Goal: Task Accomplishment & Management: Use online tool/utility

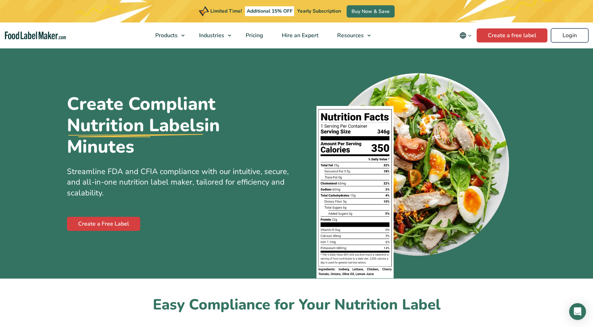
click at [577, 34] on link "Login" at bounding box center [569, 35] width 37 height 14
click at [512, 38] on link "Create a free label" at bounding box center [512, 35] width 71 height 14
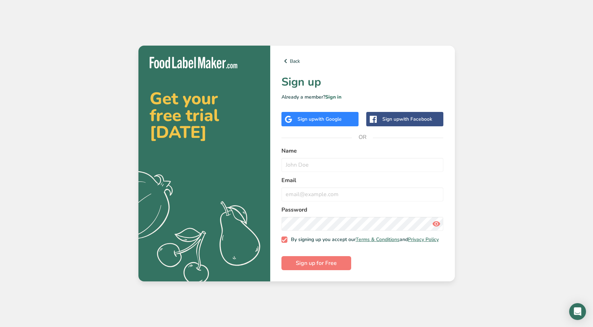
click at [322, 105] on div "Back Sign up Already a member? Sign in Sign up with Google Sign up with Faceboo…" at bounding box center [362, 163] width 185 height 235
click at [325, 116] on span "with Google" at bounding box center [327, 119] width 27 height 7
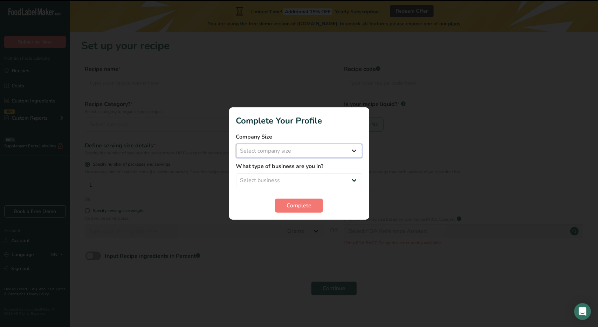
click at [327, 155] on select "Select company size Fewer than 10 Employees 10 to 50 Employees 51 to 500 Employ…" at bounding box center [299, 151] width 126 height 14
select select "1"
click at [236, 144] on select "Select company size Fewer than 10 Employees 10 to 50 Employees 51 to 500 Employ…" at bounding box center [299, 151] width 126 height 14
click at [328, 178] on select "Select business Packaged Food Manufacturer Restaurant & Cafe Bakery Meal Plans …" at bounding box center [299, 180] width 126 height 14
select select "1"
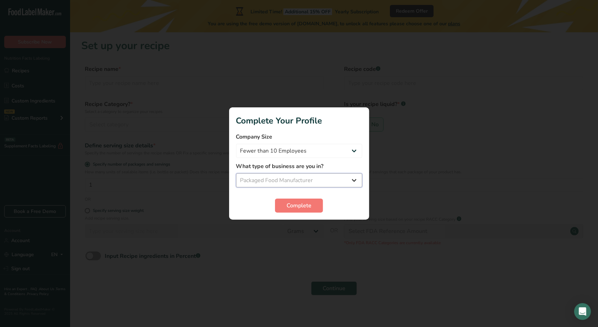
click at [236, 173] on select "Select business Packaged Food Manufacturer Restaurant & Cafe Bakery Meal Plans …" at bounding box center [299, 180] width 126 height 14
click at [331, 183] on select "Packaged Food Manufacturer Restaurant & Cafe Bakery Meal Plans & Catering Compa…" at bounding box center [299, 180] width 126 height 14
click at [236, 173] on select "Packaged Food Manufacturer Restaurant & Cafe Bakery Meal Plans & Catering Compa…" at bounding box center [299, 180] width 126 height 14
click at [316, 207] on button "Complete" at bounding box center [299, 205] width 48 height 14
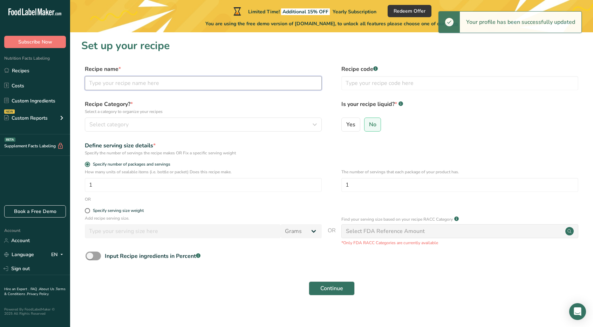
click at [150, 79] on input "text" at bounding box center [203, 83] width 237 height 14
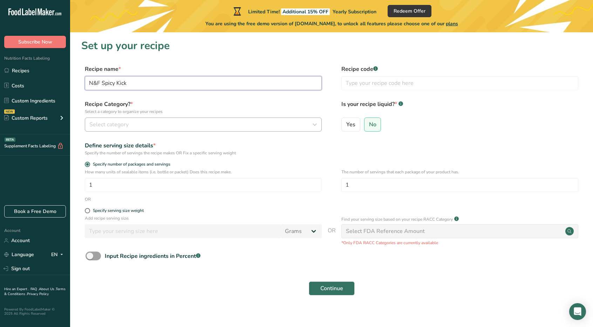
type input "N&F Spicy Kick"
click at [176, 119] on button "Select category" at bounding box center [203, 124] width 237 height 14
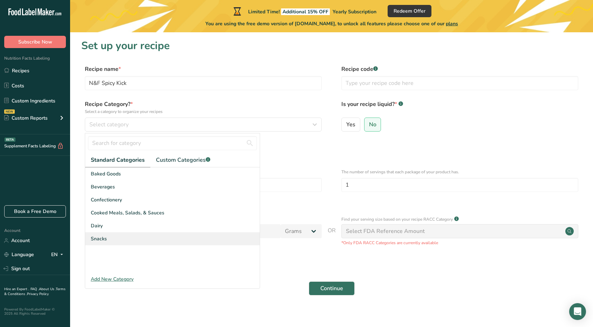
click at [105, 239] on span "Snacks" at bounding box center [99, 238] width 16 height 7
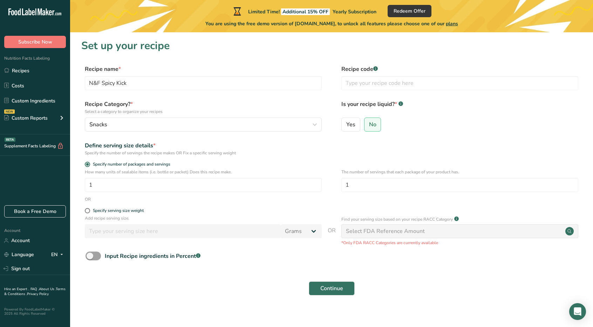
click at [384, 233] on div "Select FDA Reference Amount" at bounding box center [385, 231] width 79 height 8
click at [342, 288] on span "Continue" at bounding box center [331, 288] width 23 height 8
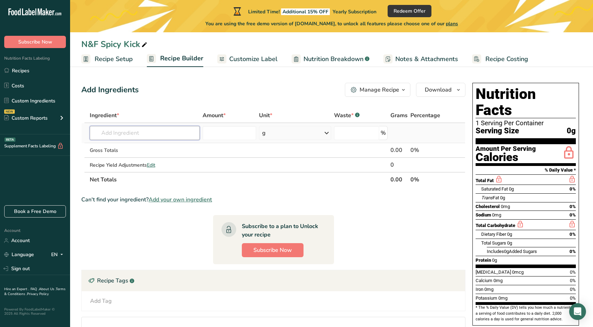
click at [127, 131] on input "text" at bounding box center [145, 133] width 110 height 14
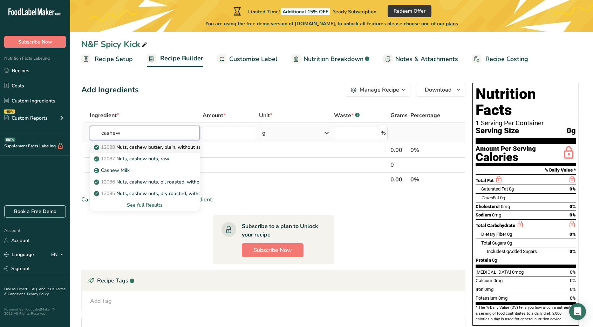
type input "cashew"
click at [175, 148] on p "12088 Nuts, cashew butter, plain, without salt added" at bounding box center [157, 146] width 125 height 7
type input "Nuts, cashew butter, plain, without salt added"
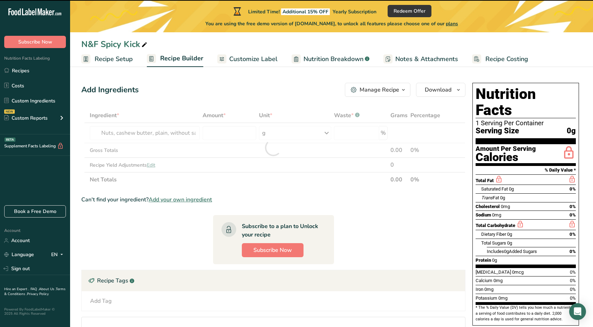
type input "0"
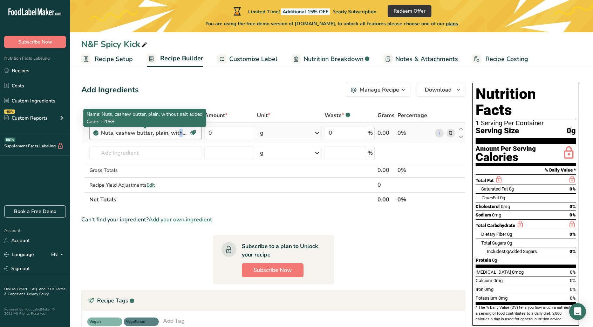
click at [171, 131] on div "Nuts, cashew butter, plain, without salt added" at bounding box center [145, 133] width 88 height 8
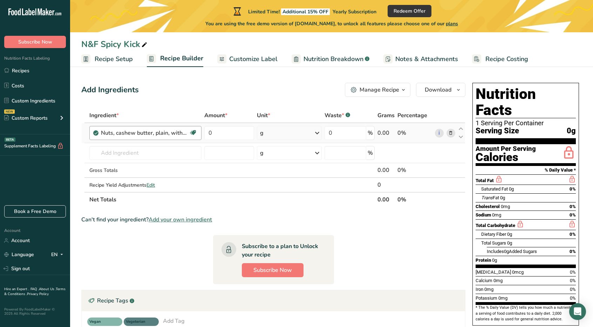
click at [187, 136] on div "Nuts, cashew butter, plain, without salt added" at bounding box center [145, 133] width 88 height 8
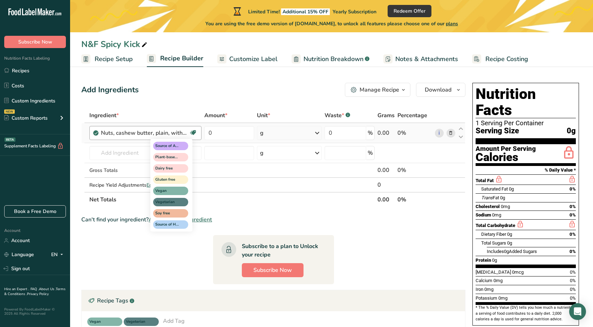
click at [195, 134] on icon at bounding box center [193, 132] width 7 height 11
click at [193, 133] on icon at bounding box center [193, 132] width 7 height 11
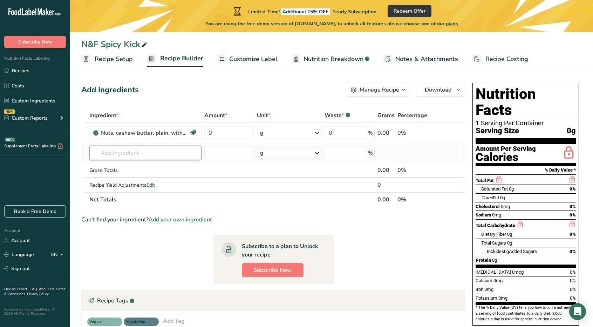
click at [141, 153] on input "text" at bounding box center [145, 153] width 112 height 14
type input "cajun"
click at [121, 166] on p "Cajun Spice" at bounding box center [111, 166] width 32 height 7
type input "Cajun Spice"
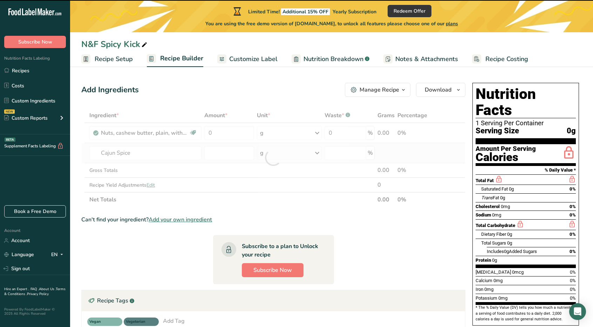
type input "0"
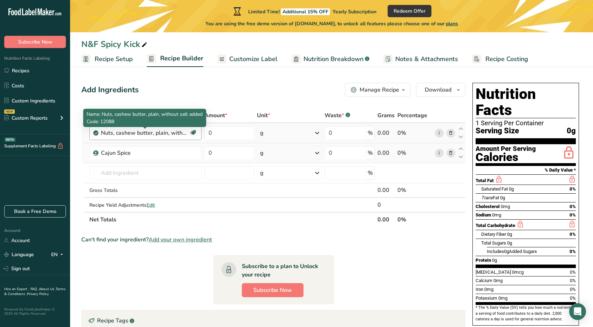
click at [165, 133] on div "Nuts, cashew butter, plain, without salt added" at bounding box center [145, 133] width 88 height 8
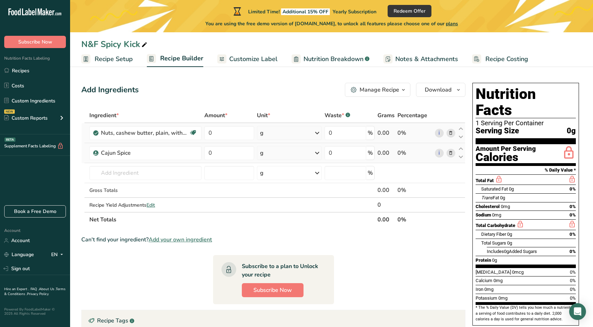
click at [448, 132] on span at bounding box center [450, 133] width 8 height 8
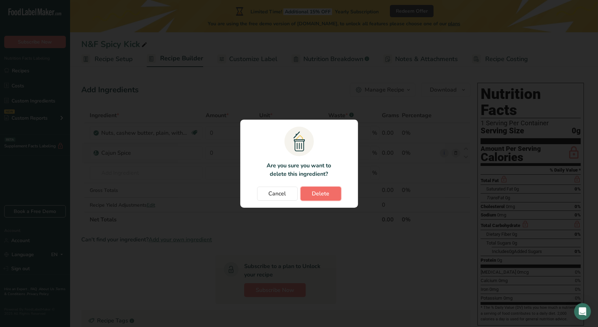
click at [327, 199] on button "Delete" at bounding box center [321, 193] width 41 height 14
click at [330, 190] on div "Cancel Delete" at bounding box center [299, 193] width 104 height 14
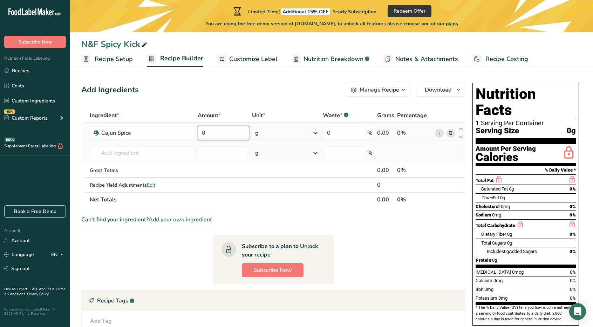
click at [228, 133] on input "0" at bounding box center [224, 133] width 52 height 14
type input "8"
click at [149, 151] on div "Ingredient * Amount * Unit * Waste * .a-a{fill:#347362;}.b-a{fill:#fff;} Grams …" at bounding box center [273, 157] width 384 height 99
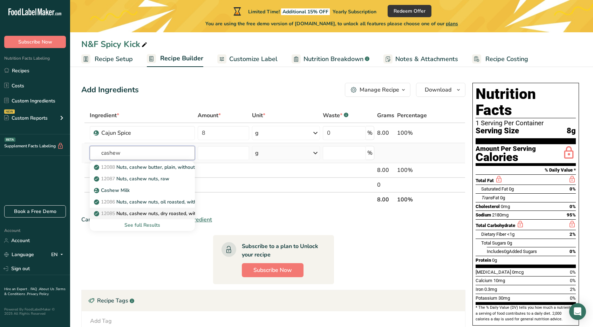
type input "cashew"
click at [173, 213] on p "12085 Nuts, cashew nuts, dry roasted, without salt added" at bounding box center [163, 213] width 136 height 7
type input "Nuts, cashew nuts, dry roasted, without salt added"
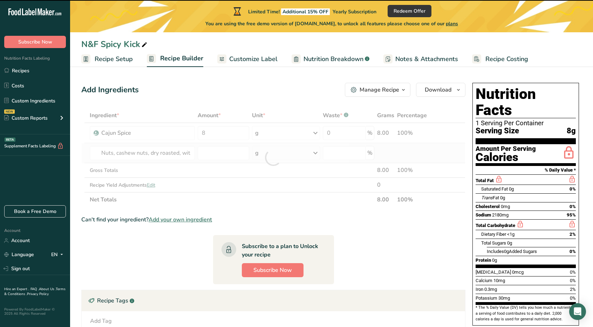
type input "0"
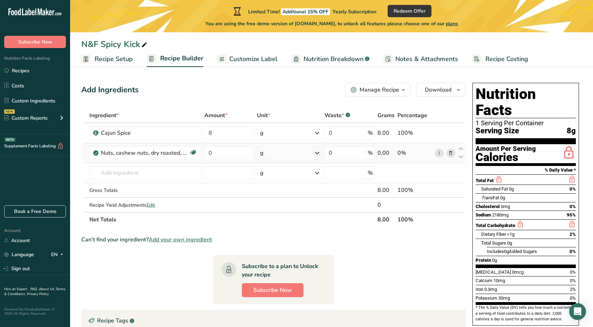
click at [451, 152] on icon at bounding box center [450, 152] width 5 height 7
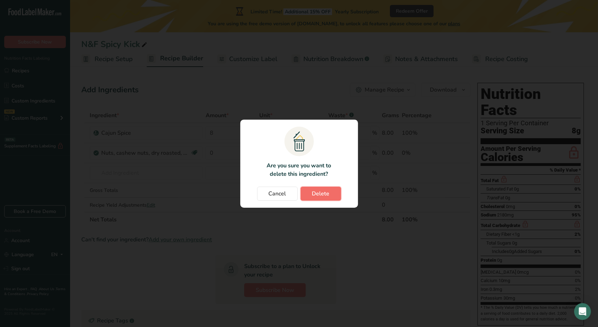
click at [327, 193] on span "Delete" at bounding box center [321, 193] width 18 height 8
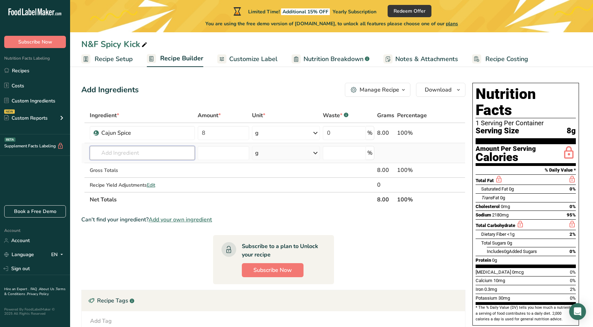
click at [128, 157] on input "text" at bounding box center [142, 153] width 105 height 14
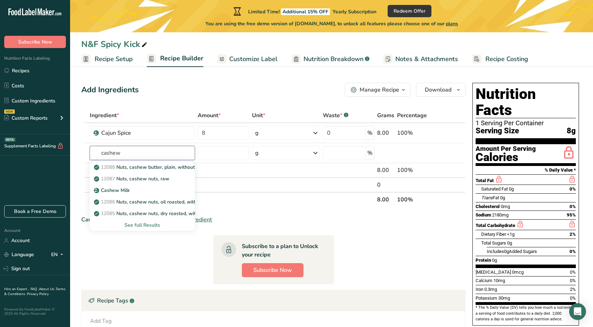
type input "cashew"
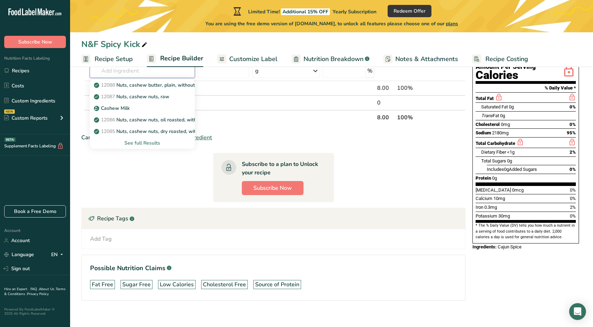
scroll to position [88, 0]
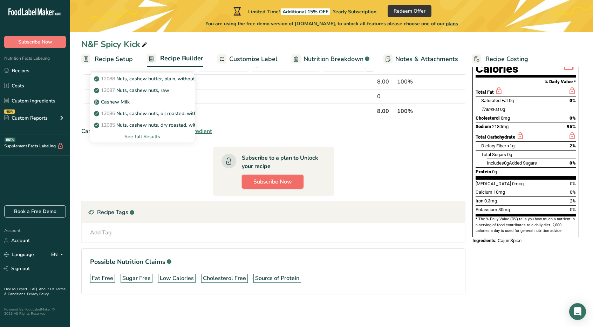
click at [273, 183] on span "Subscribe Now" at bounding box center [272, 181] width 39 height 8
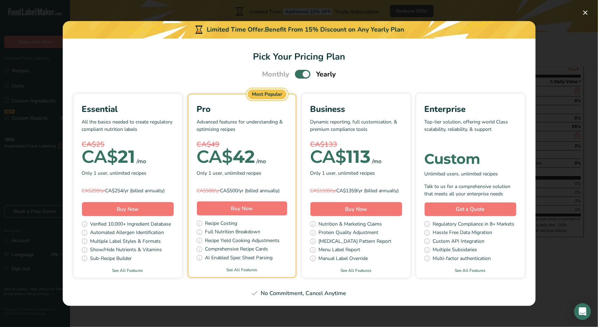
click at [114, 148] on span "CA$" at bounding box center [100, 156] width 36 height 21
click at [587, 14] on button "Pick Your Pricing Plan Modal" at bounding box center [585, 12] width 11 height 11
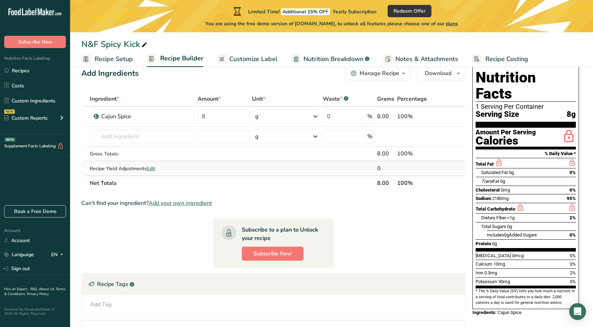
scroll to position [0, 0]
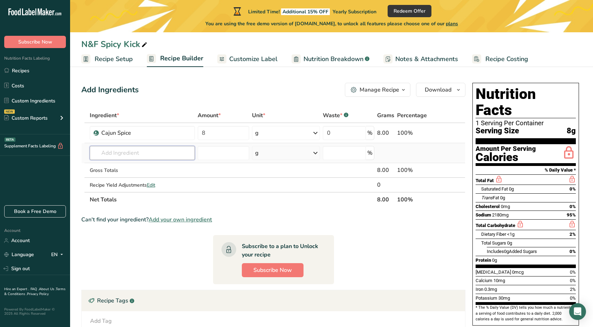
click at [118, 155] on input "text" at bounding box center [142, 153] width 105 height 14
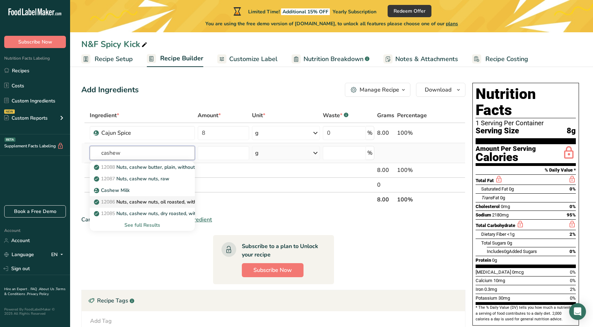
type input "cashew"
click at [185, 204] on p "12086 Nuts, cashew nuts, oil roasted, without salt added" at bounding box center [162, 201] width 134 height 7
type input "Nuts, cashew nuts, oil roasted, without salt added"
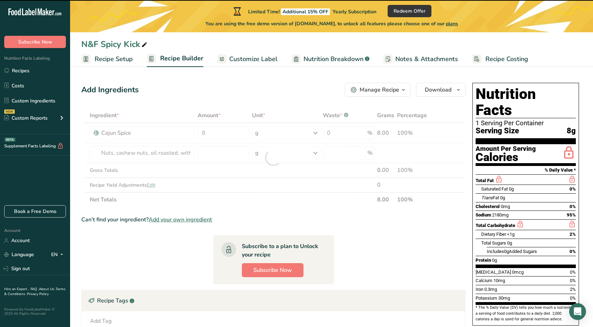
type input "0"
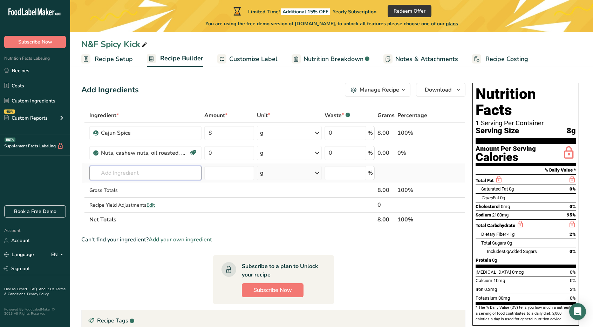
click at [169, 170] on input "text" at bounding box center [145, 173] width 112 height 14
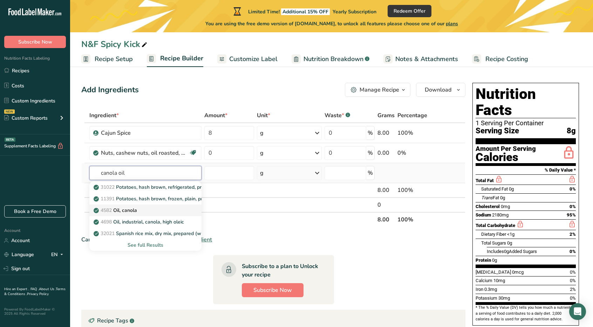
type input "canola oil"
click at [117, 207] on p "4582 Oil, canola" at bounding box center [116, 209] width 42 height 7
type input "Oil, canola"
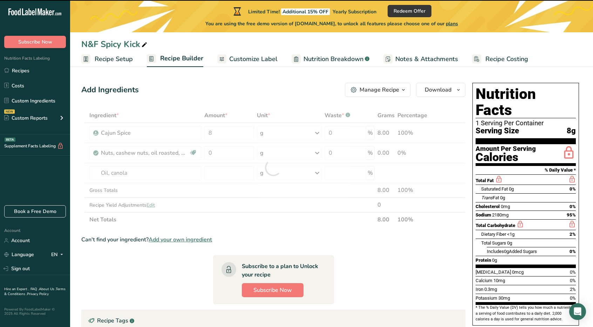
type input "0"
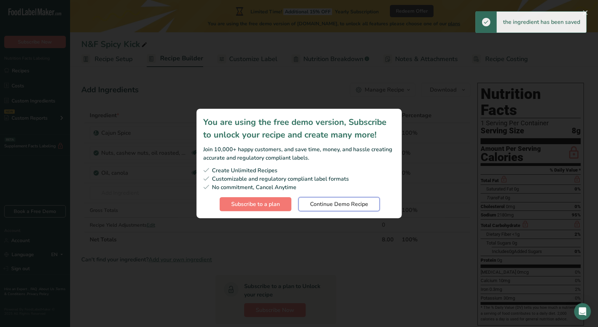
click at [321, 204] on span "Continue Demo Recipe" at bounding box center [339, 204] width 58 height 8
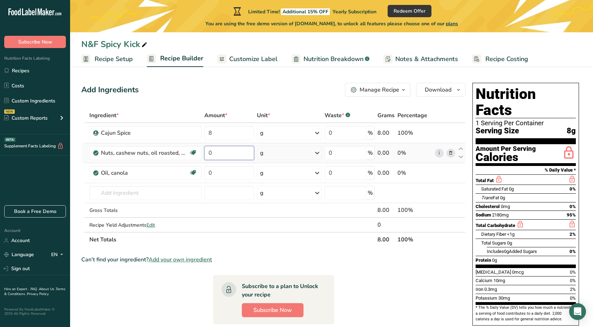
click at [219, 155] on input "0" at bounding box center [229, 153] width 50 height 14
type input "100"
click at [227, 169] on div "Ingredient * Amount * Unit * Waste * .a-a{fill:#347362;}.b-a{fill:#fff;} Grams …" at bounding box center [273, 177] width 384 height 139
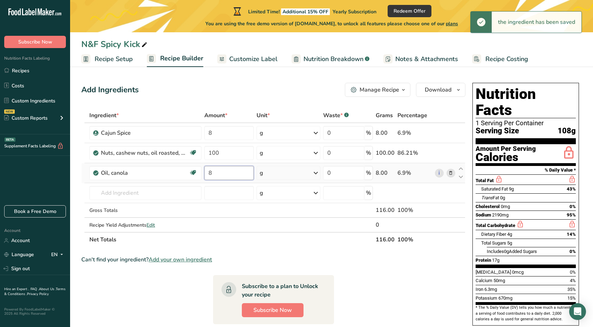
drag, startPoint x: 227, startPoint y: 169, endPoint x: 202, endPoint y: 169, distance: 24.9
click at [203, 169] on tr "Oil, canola Source of Omega 3 Dairy free Gluten free Vegan Vegetarian Soy free …" at bounding box center [273, 173] width 383 height 20
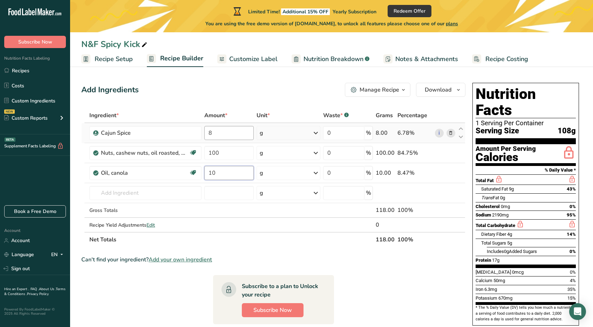
type input "10"
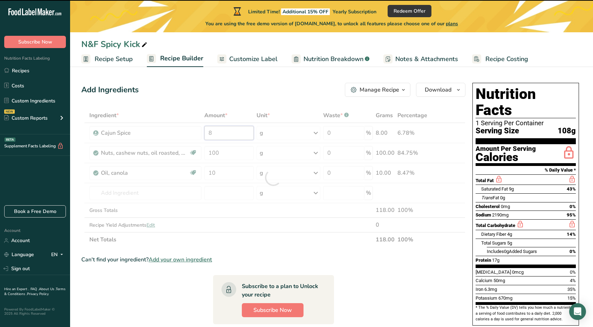
drag, startPoint x: 223, startPoint y: 137, endPoint x: 210, endPoint y: 132, distance: 13.9
click at [211, 132] on div "Ingredient * Amount * Unit * Waste * .a-a{fill:#347362;}.b-a{fill:#fff;} Grams …" at bounding box center [273, 177] width 384 height 139
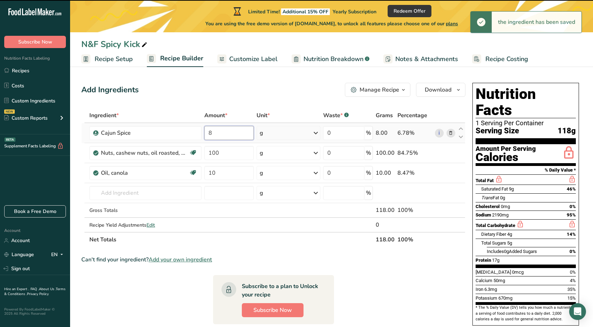
drag, startPoint x: 221, startPoint y: 132, endPoint x: 207, endPoint y: 130, distance: 13.9
click at [207, 130] on input "8" at bounding box center [228, 133] width 49 height 14
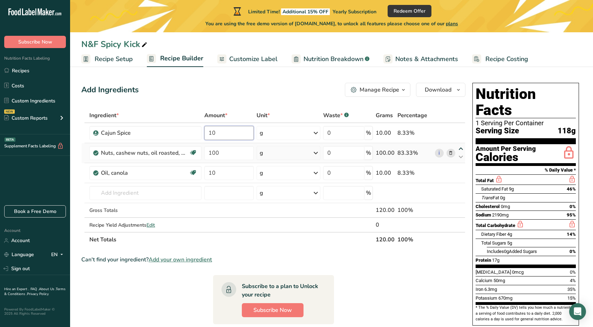
type input "10"
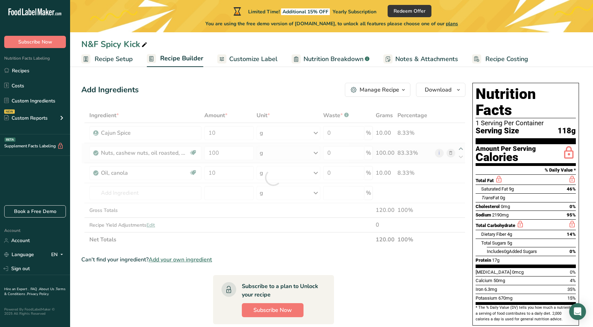
click at [462, 149] on div "Ingredient * Amount * Unit * Waste * .a-a{fill:#347362;}.b-a{fill:#fff;} Grams …" at bounding box center [273, 177] width 384 height 139
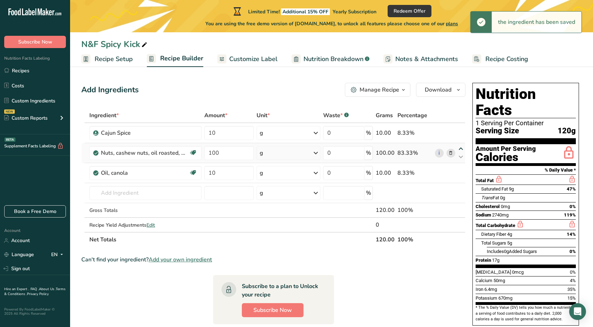
click at [460, 148] on icon at bounding box center [461, 148] width 8 height 5
click at [461, 150] on icon at bounding box center [461, 148] width 8 height 5
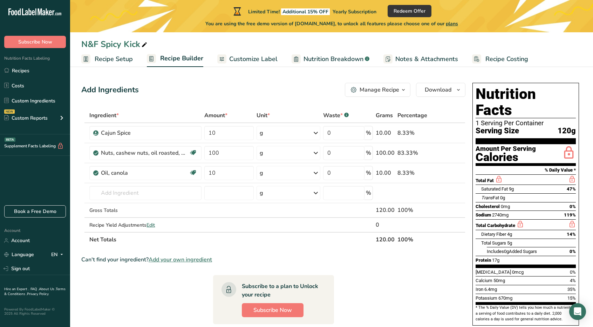
click at [388, 94] on button "Manage Recipe" at bounding box center [378, 90] width 66 height 14
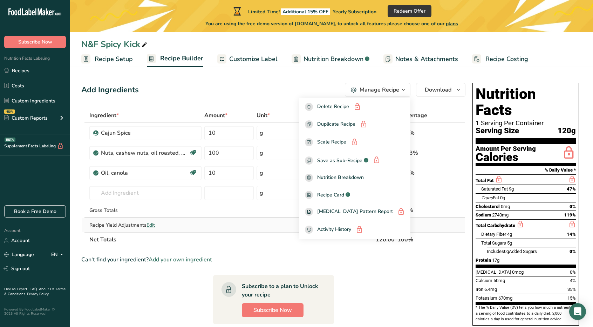
click at [152, 225] on span "Edit" at bounding box center [150, 224] width 8 height 7
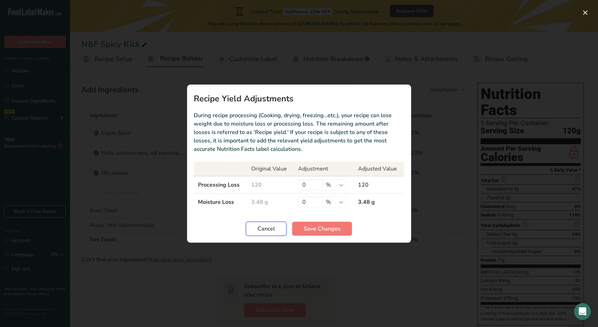
click at [274, 230] on span "Cancel" at bounding box center [267, 228] width 18 height 8
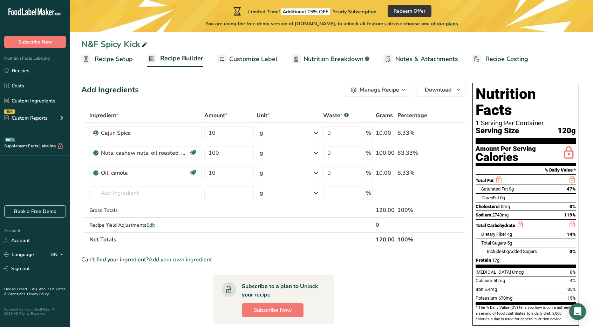
click at [264, 60] on span "Customize Label" at bounding box center [253, 58] width 48 height 9
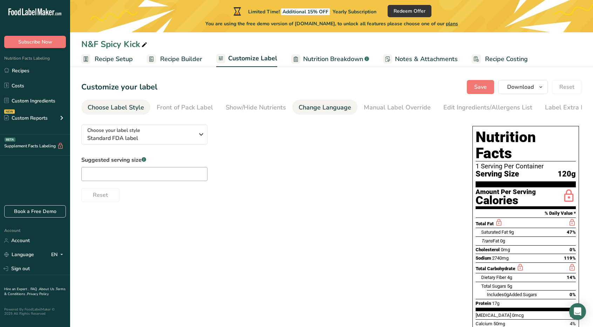
click at [314, 108] on div "Change Language" at bounding box center [325, 107] width 53 height 9
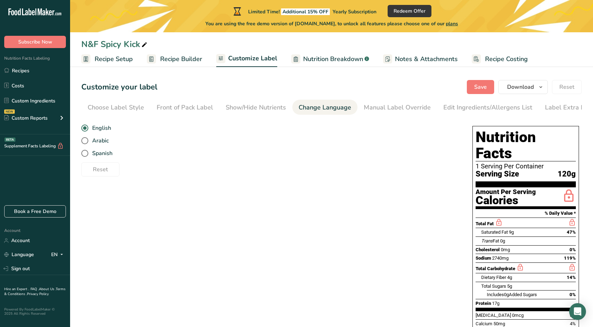
scroll to position [0, 9]
click at [256, 108] on div "Show/Hide Nutrients" at bounding box center [247, 107] width 60 height 9
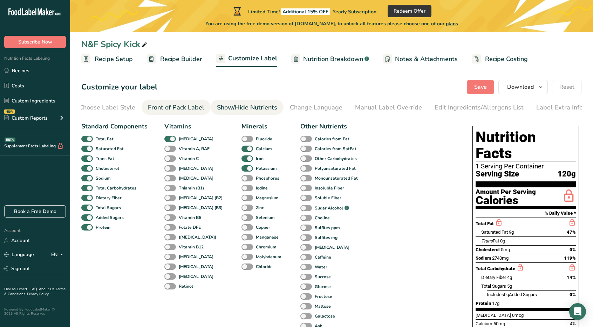
click at [200, 110] on div "Front of Pack Label" at bounding box center [176, 107] width 56 height 9
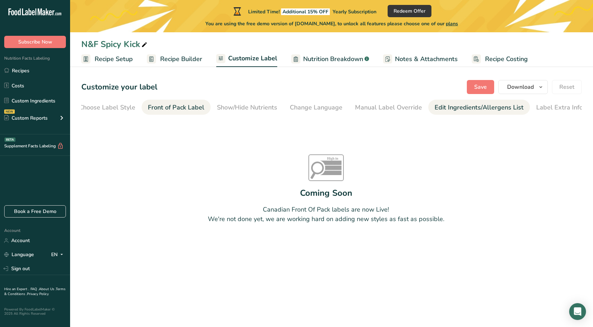
click at [479, 107] on div "Edit Ingredients/Allergens List" at bounding box center [478, 107] width 89 height 9
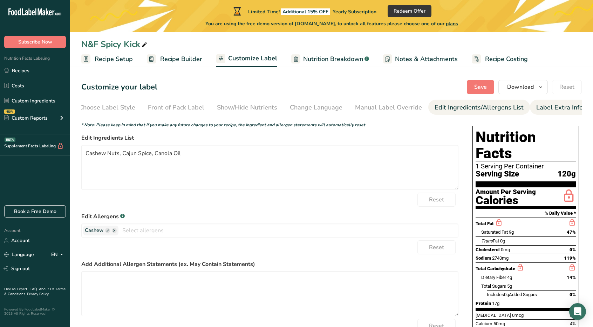
click at [537, 109] on div "Label Extra Info" at bounding box center [559, 107] width 47 height 9
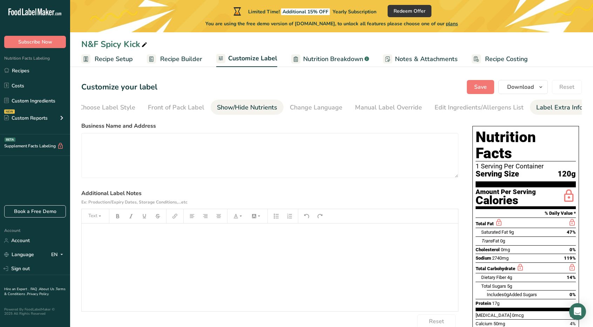
click at [242, 105] on div "Show/Hide Nutrients" at bounding box center [247, 107] width 60 height 9
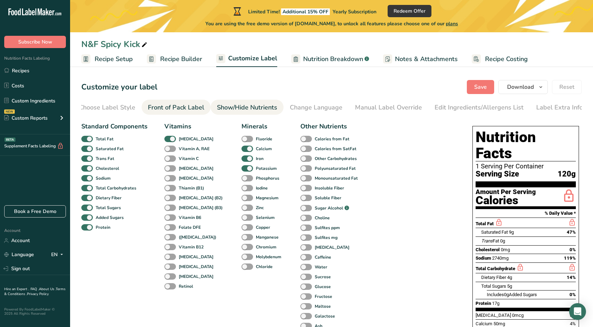
click at [195, 108] on div "Front of Pack Label" at bounding box center [176, 107] width 56 height 9
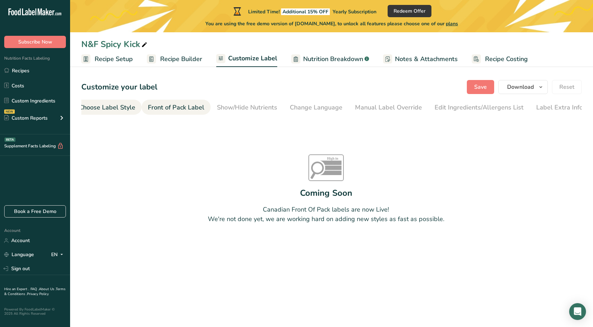
click at [105, 112] on link "Choose Label Style" at bounding box center [107, 108] width 56 height 16
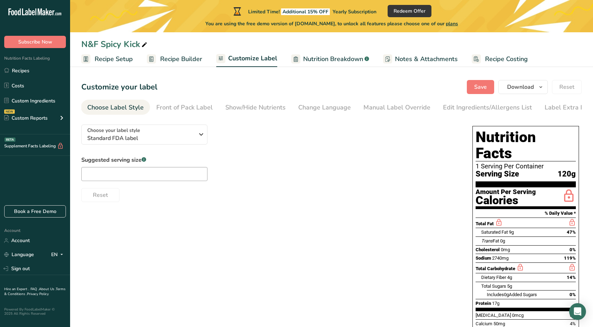
scroll to position [0, 0]
click at [149, 136] on span "Standard FDA label" at bounding box center [140, 138] width 107 height 8
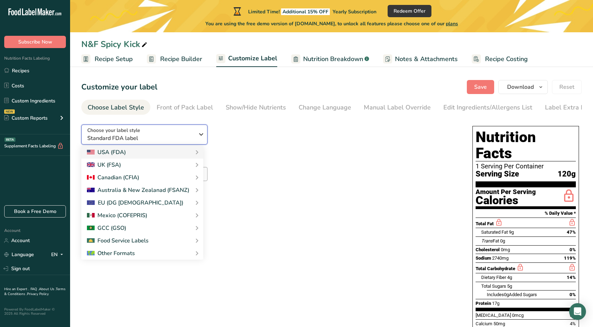
click at [149, 136] on span "Standard FDA label" at bounding box center [140, 138] width 107 height 8
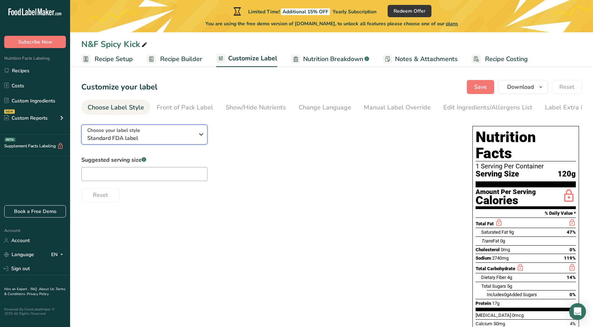
click at [194, 140] on div "Choose your label style Standard FDA label" at bounding box center [143, 134] width 112 height 16
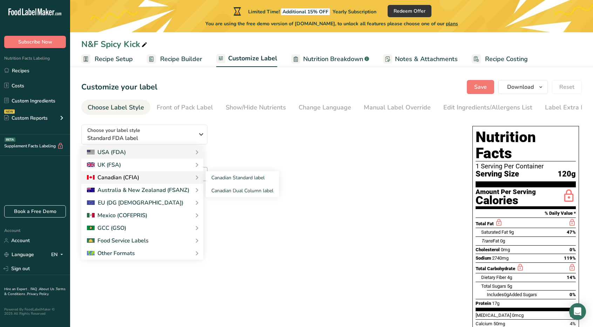
click at [167, 178] on div "Canadian (CFIA)" at bounding box center [142, 177] width 111 height 8
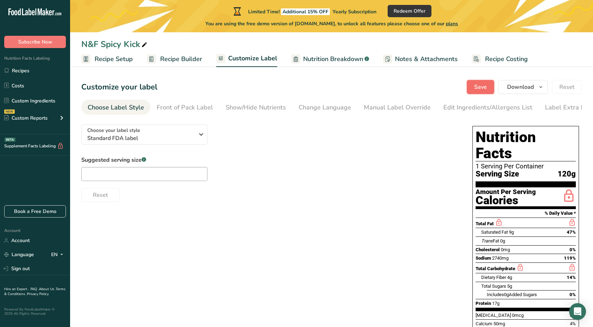
click at [486, 85] on span "Save" at bounding box center [480, 87] width 13 height 8
click at [186, 135] on div "Choose your label style Standard FDA label" at bounding box center [140, 134] width 107 height 16
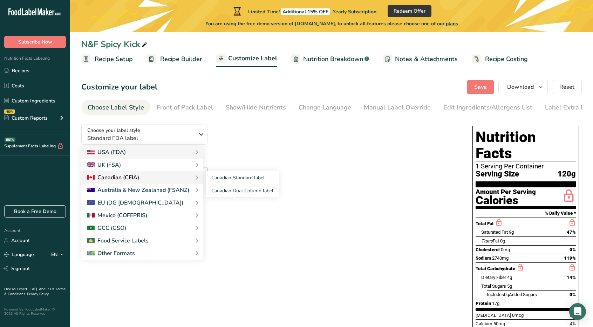
click at [125, 179] on div "Canadian (CFIA)" at bounding box center [113, 177] width 52 height 8
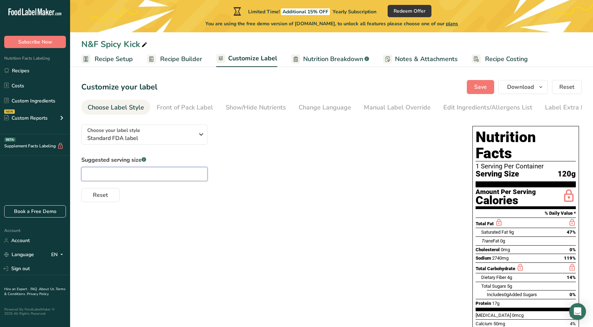
click at [125, 177] on input "text" at bounding box center [144, 174] width 126 height 14
click at [488, 87] on button "Save" at bounding box center [480, 87] width 27 height 14
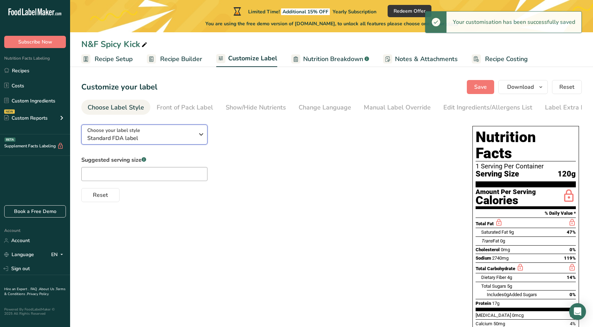
click at [157, 135] on div "Choose your label style Standard FDA label" at bounding box center [140, 134] width 107 height 16
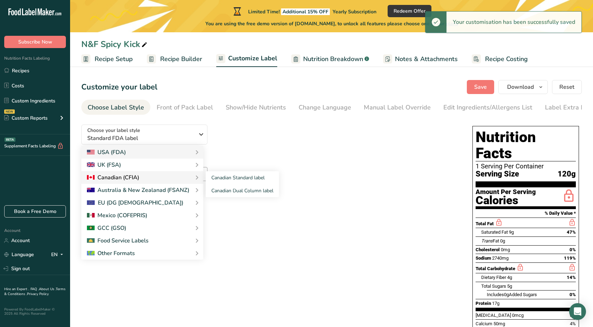
click at [137, 180] on div "Canadian (CFIA)" at bounding box center [113, 177] width 52 height 8
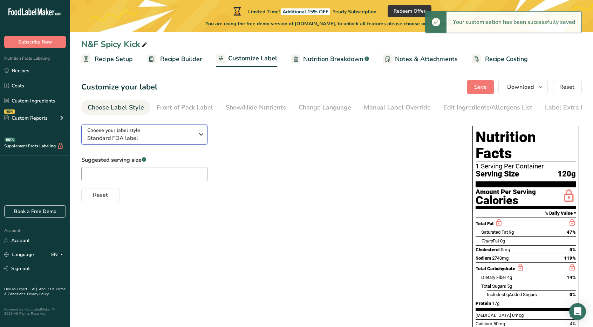
click at [126, 132] on span "Choose your label style" at bounding box center [113, 129] width 53 height 7
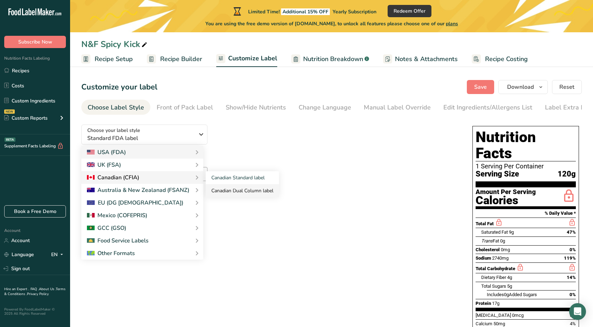
click at [229, 191] on link "Canadian Dual Column label" at bounding box center [242, 190] width 73 height 13
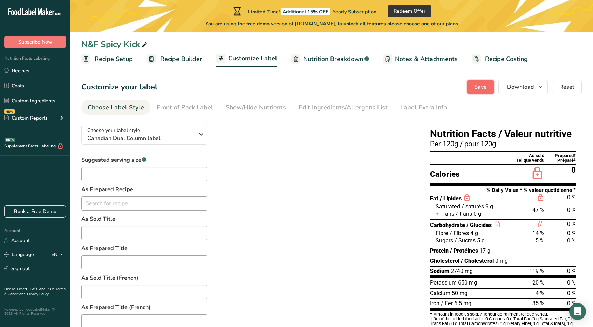
click at [488, 88] on button "Save" at bounding box center [480, 87] width 27 height 14
click at [182, 177] on input "text" at bounding box center [144, 174] width 126 height 14
click at [193, 137] on span "Canadian Dual Column label" at bounding box center [140, 138] width 107 height 8
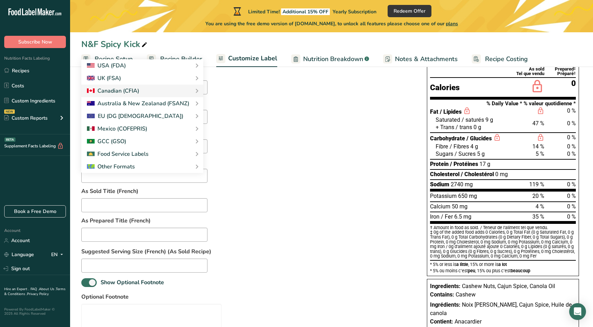
scroll to position [35, 0]
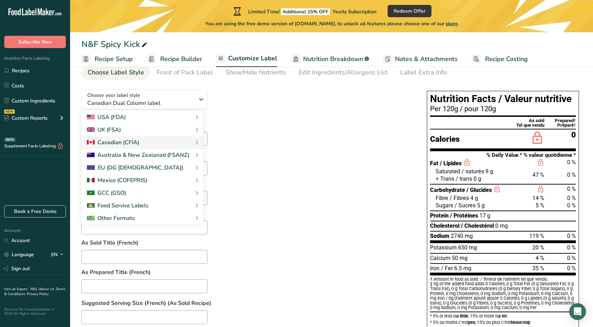
click at [115, 56] on span "Recipe Setup" at bounding box center [114, 58] width 38 height 9
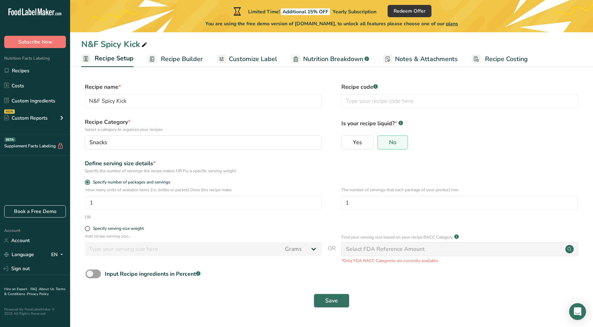
click at [161, 57] on span "Recipe Builder" at bounding box center [182, 58] width 42 height 9
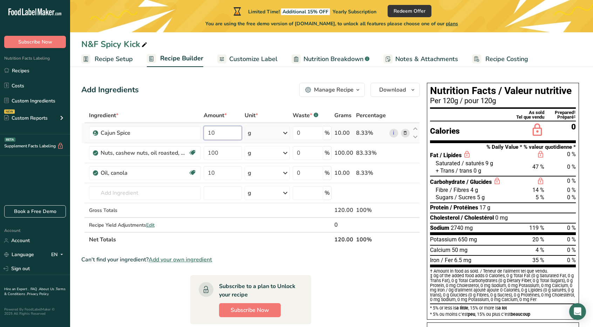
drag, startPoint x: 216, startPoint y: 134, endPoint x: 206, endPoint y: 131, distance: 10.4
click at [206, 131] on input "10" at bounding box center [223, 133] width 38 height 14
click at [263, 307] on span "Subscribe Now" at bounding box center [250, 310] width 39 height 8
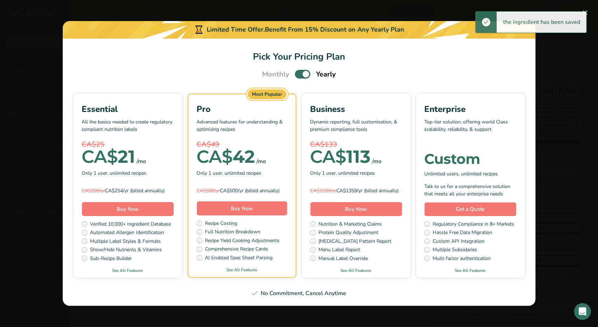
click at [135, 162] on div "CA$ 21" at bounding box center [109, 157] width 54 height 14
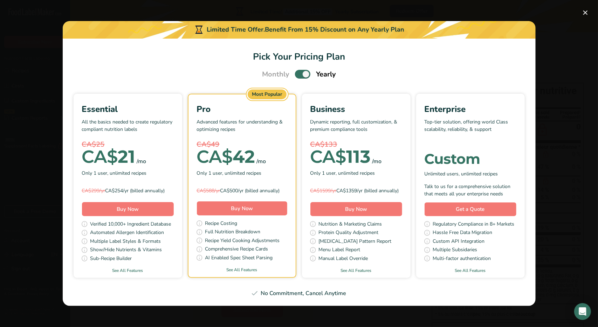
click at [123, 150] on div "CA$ 21" at bounding box center [109, 157] width 54 height 14
click at [113, 104] on div "Essential" at bounding box center [128, 109] width 92 height 13
click at [112, 210] on button "Buy Now" at bounding box center [128, 209] width 92 height 14
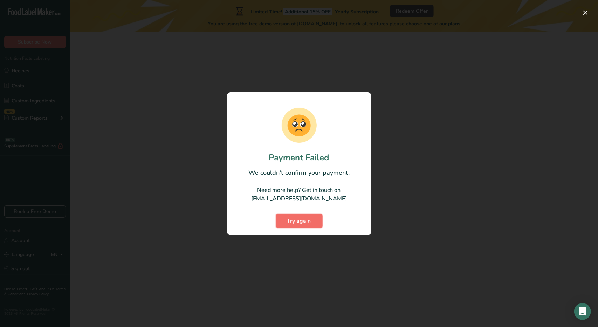
click at [289, 218] on span "Try again" at bounding box center [299, 221] width 24 height 8
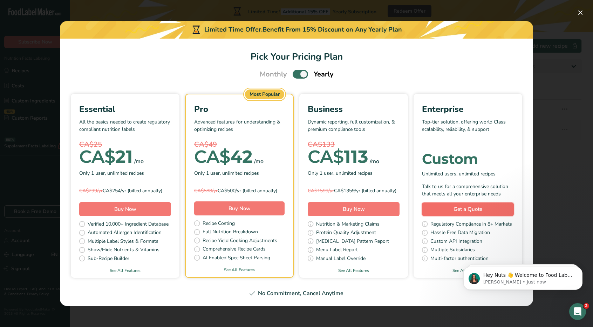
click at [448, 216] on link "Get a Quote" at bounding box center [468, 209] width 92 height 14
click at [300, 73] on span "Pick Your Pricing Plan Modal" at bounding box center [300, 74] width 15 height 9
click at [297, 73] on input "Pick Your Pricing Plan Modal" at bounding box center [295, 74] width 5 height 5
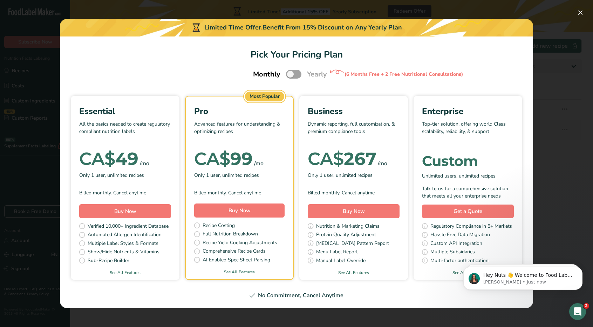
click at [139, 131] on p "All the basics needed to create regulatory compliant nutrition labels" at bounding box center [125, 130] width 92 height 21
click at [294, 75] on span "Pick Your Pricing Plan Modal" at bounding box center [293, 74] width 15 height 9
click at [290, 75] on input "Pick Your Pricing Plan Modal" at bounding box center [288, 74] width 5 height 5
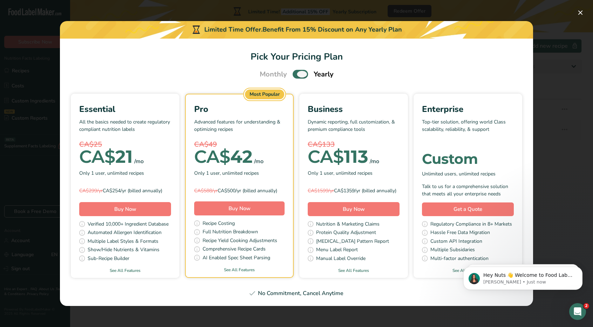
click at [294, 74] on label "Pick Your Pricing Plan Modal" at bounding box center [300, 74] width 15 height 9
click at [294, 74] on input "Pick Your Pricing Plan Modal" at bounding box center [295, 74] width 5 height 5
checkbox input "false"
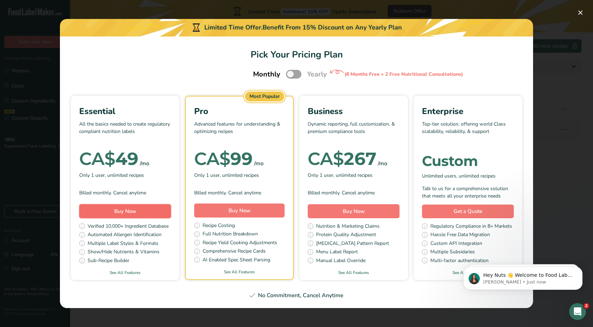
click at [148, 214] on button "Buy Now" at bounding box center [125, 211] width 92 height 14
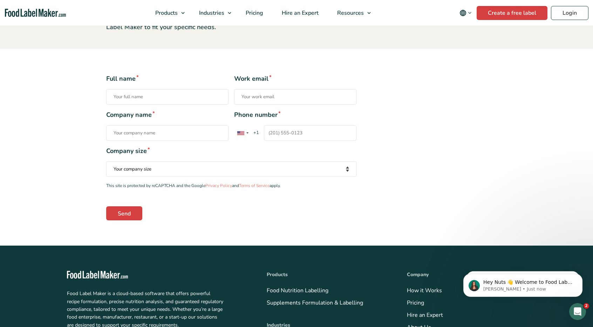
scroll to position [105, 0]
click at [167, 132] on input "Company name *" at bounding box center [167, 132] width 122 height 15
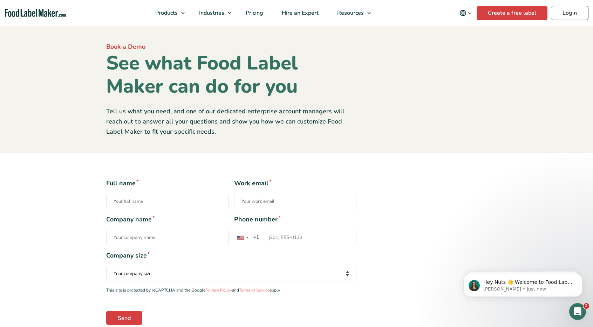
scroll to position [0, 0]
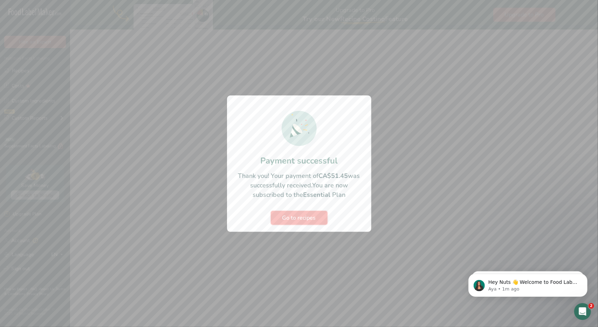
click at [310, 220] on span "Go to recipes" at bounding box center [299, 217] width 34 height 8
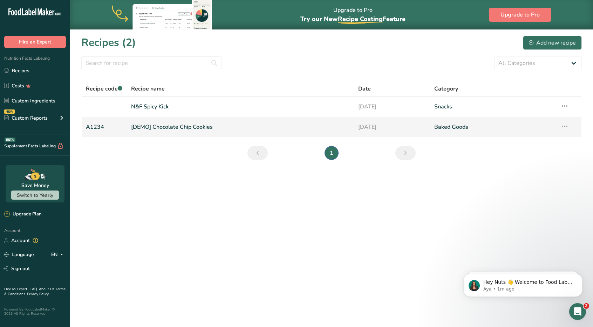
click at [568, 129] on icon at bounding box center [564, 126] width 8 height 13
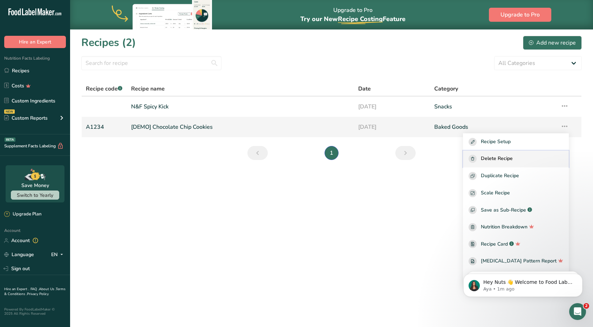
click at [513, 158] on span "Delete Recipe" at bounding box center [497, 159] width 32 height 8
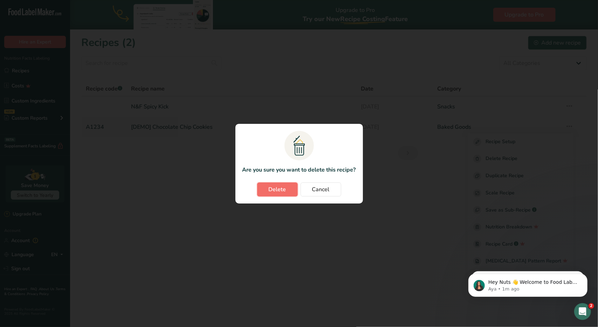
click at [285, 192] on span "Delete" at bounding box center [278, 189] width 18 height 8
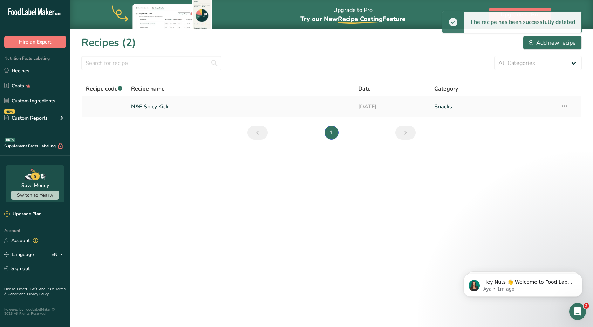
click at [151, 103] on link "N&F Spicy Kick" at bounding box center [240, 106] width 219 height 15
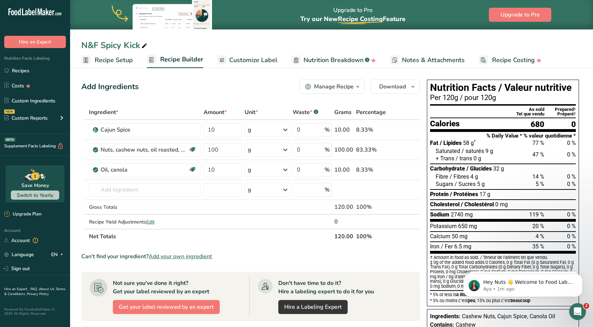
click at [247, 59] on span "Customize Label" at bounding box center [253, 59] width 48 height 9
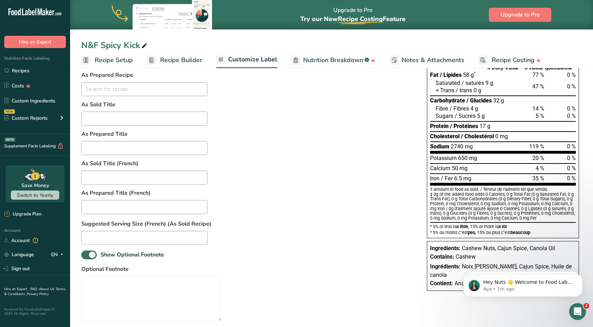
scroll to position [137, 0]
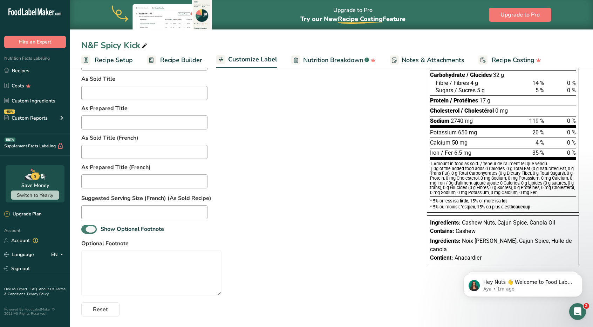
click at [93, 230] on span at bounding box center [88, 229] width 15 height 9
click at [86, 230] on input "Show Optional Footnote" at bounding box center [83, 229] width 5 height 5
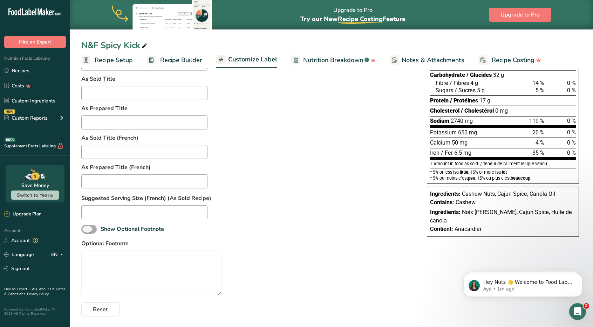
click at [93, 230] on span at bounding box center [88, 229] width 15 height 9
click at [86, 230] on input "Show Optional Footnote" at bounding box center [83, 229] width 5 height 5
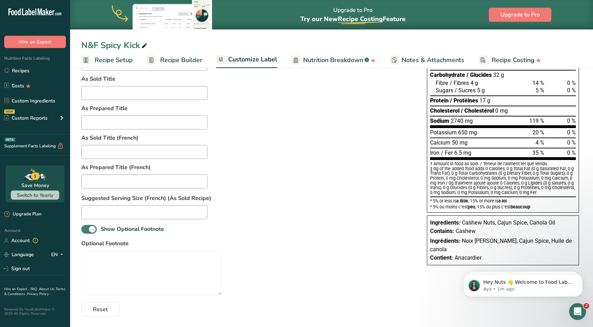
click at [93, 230] on span at bounding box center [88, 229] width 15 height 9
click at [86, 230] on input "Show Optional Footnote" at bounding box center [83, 229] width 5 height 5
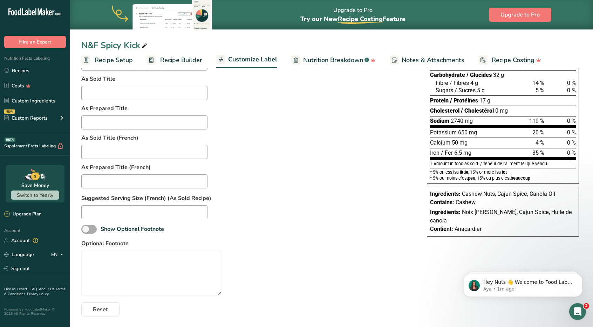
click at [93, 230] on span at bounding box center [88, 229] width 15 height 9
click at [86, 230] on input "Show Optional Footnote" at bounding box center [83, 229] width 5 height 5
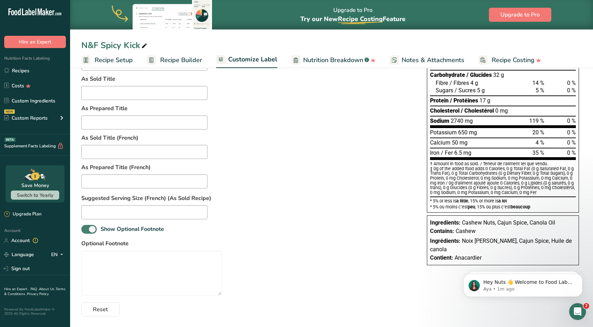
click at [95, 230] on span at bounding box center [88, 229] width 15 height 9
click at [86, 230] on input "Show Optional Footnote" at bounding box center [83, 229] width 5 height 5
checkbox input "false"
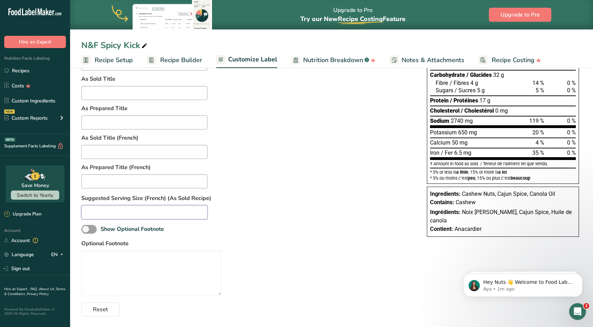
click at [104, 214] on input "text" at bounding box center [144, 212] width 126 height 14
click at [111, 177] on input "text" at bounding box center [144, 181] width 126 height 14
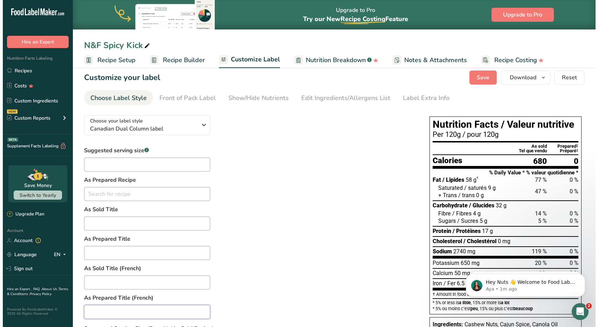
scroll to position [0, 0]
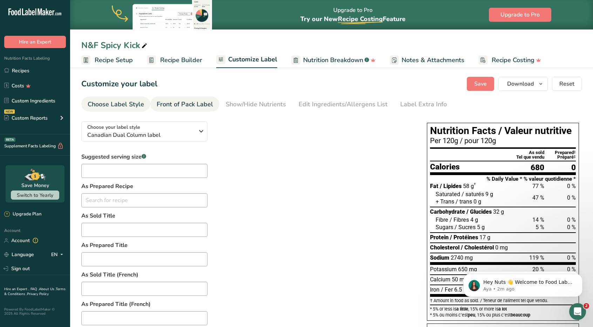
click at [170, 104] on div "Front of Pack Label" at bounding box center [185, 104] width 56 height 9
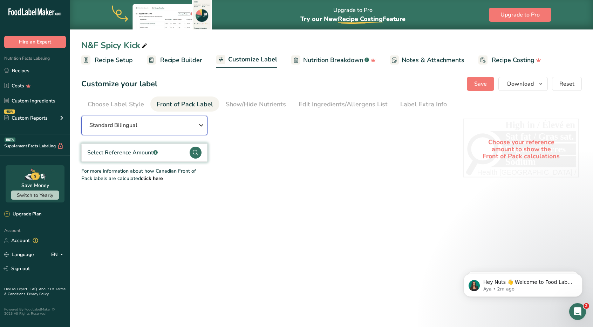
click at [192, 127] on div "Standard Bilingual" at bounding box center [144, 125] width 110 height 8
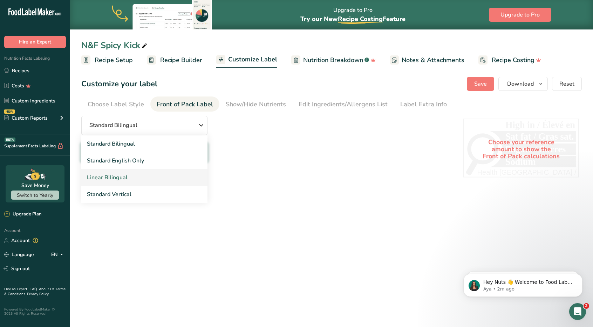
click at [123, 179] on link "Linear Bilingual" at bounding box center [144, 177] width 126 height 17
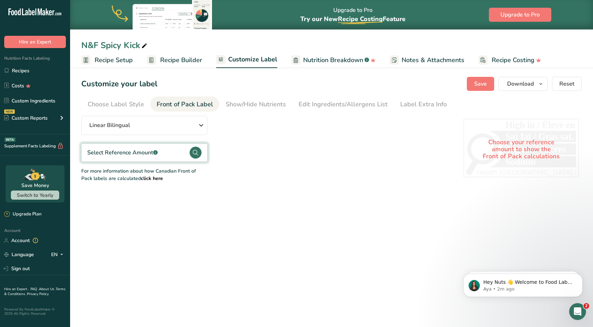
click at [151, 156] on div "Select Reference Amount .a-a{fill:#347362;}.b-a{fill:#fff;}" at bounding box center [122, 152] width 70 height 8
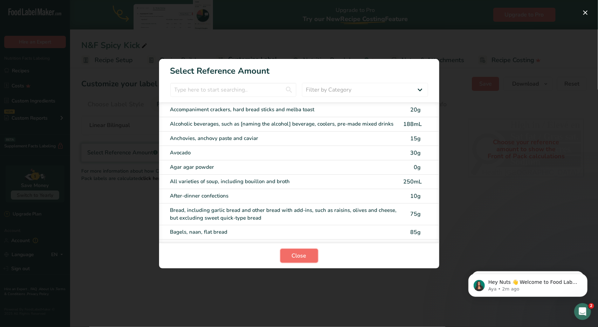
click at [296, 254] on span "Close" at bounding box center [299, 255] width 15 height 8
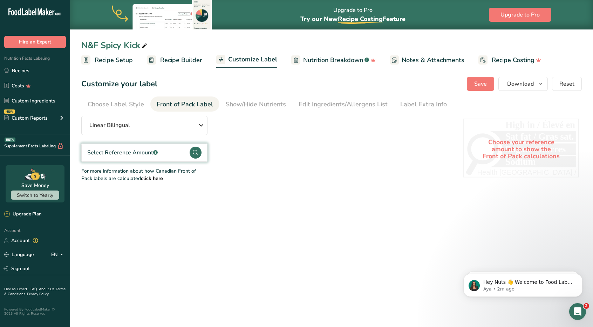
click at [150, 152] on div "Select Reference Amount .a-a{fill:#347362;}.b-a{fill:#fff;}" at bounding box center [122, 152] width 70 height 8
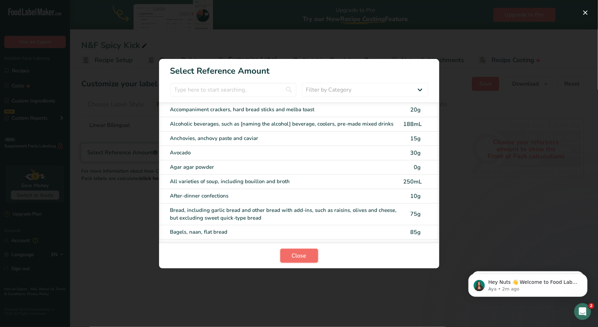
click at [299, 251] on span "Close" at bounding box center [299, 255] width 15 height 8
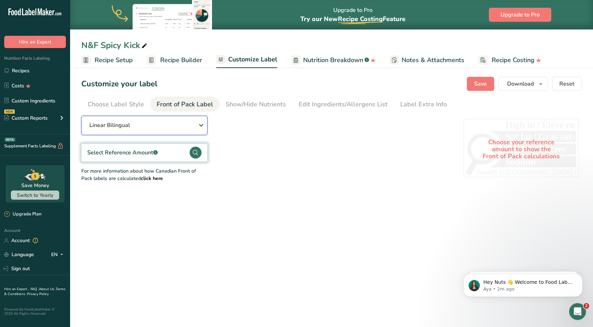
click at [174, 129] on div "Linear Bilingual" at bounding box center [144, 125] width 110 height 8
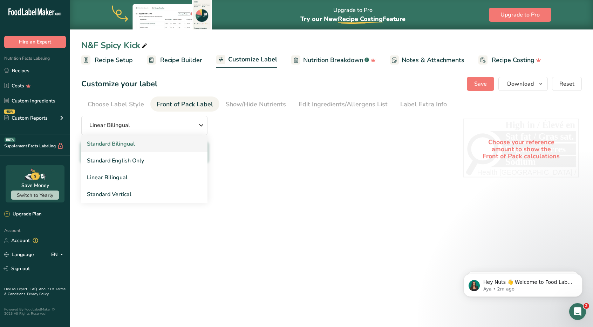
click at [134, 144] on link "Standard Bilingual" at bounding box center [144, 143] width 126 height 17
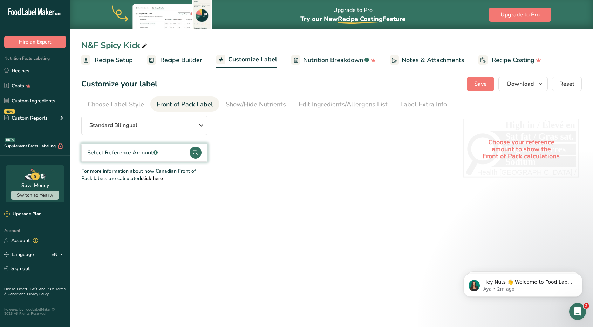
click at [143, 152] on div "Select Reference Amount .a-a{fill:#347362;}.b-a{fill:#fff;}" at bounding box center [122, 152] width 70 height 8
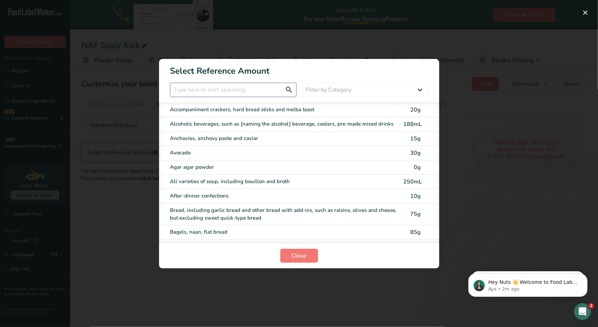
click at [242, 88] on input "FOP Category Selection Modal" at bounding box center [233, 90] width 126 height 14
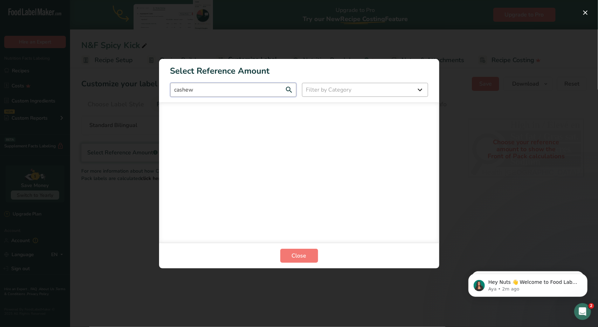
type input "cashew"
click at [316, 94] on select "Filter by Category All Bakery products and substitutes Beverages Cereals, other…" at bounding box center [365, 90] width 126 height 14
select select "15"
click at [302, 83] on select "Filter by Category All Bakery products and substitutes Beverages Cereals, other…" at bounding box center [365, 90] width 126 height 14
click at [256, 98] on section "Select Reference Amount cashew All Bakery products and substitutes Beverages Ce…" at bounding box center [299, 163] width 280 height 209
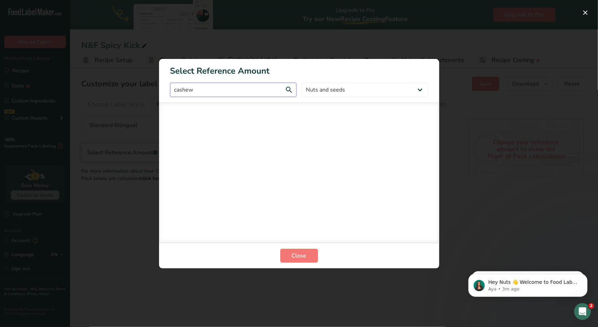
click at [254, 94] on input "cashew" at bounding box center [233, 90] width 126 height 14
type input "c"
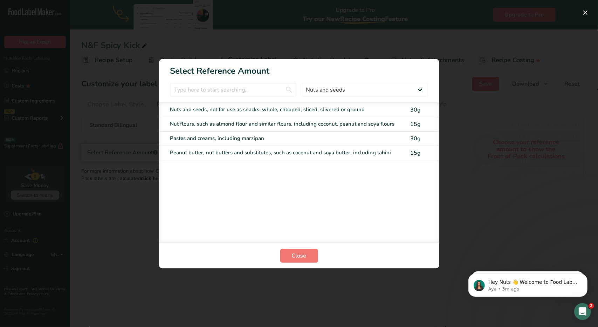
click at [237, 111] on div "Nuts and seeds, not for use as snacks: whole, chopped, sliced, slivered or grou…" at bounding box center [284, 109] width 229 height 8
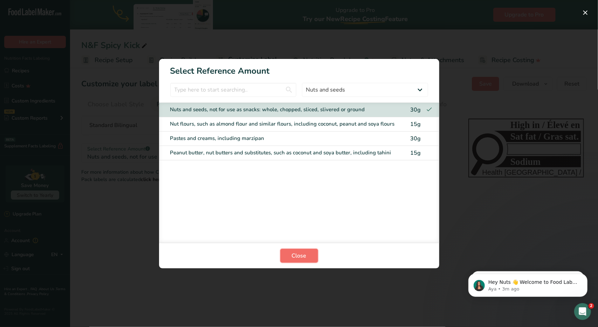
click at [306, 254] on span "Close" at bounding box center [299, 255] width 15 height 8
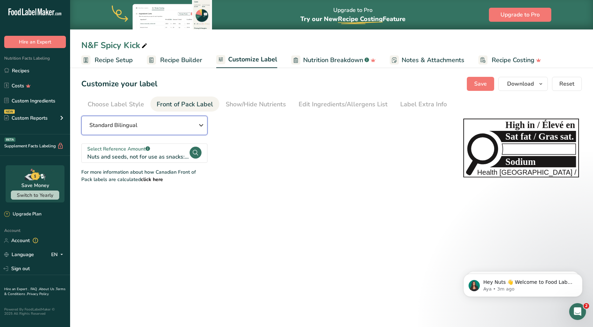
click at [182, 121] on div "Standard Bilingual" at bounding box center [144, 125] width 110 height 8
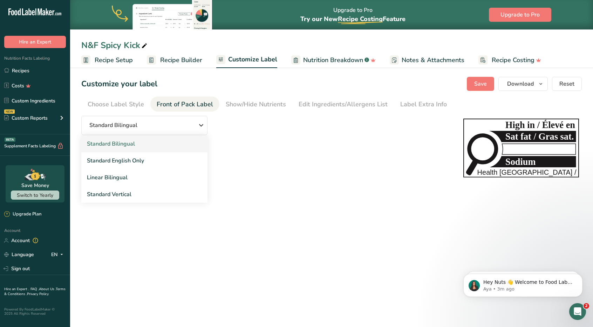
click at [169, 142] on link "Standard Bilingual" at bounding box center [144, 143] width 126 height 17
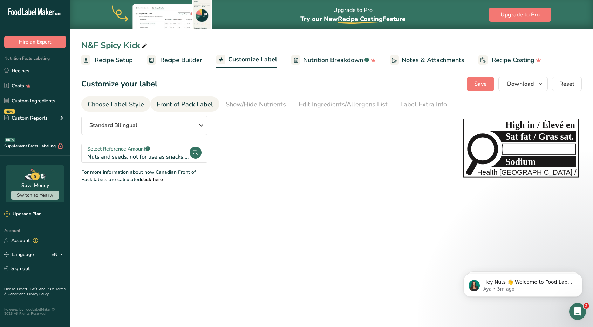
click at [120, 105] on div "Choose Label Style" at bounding box center [116, 104] width 56 height 9
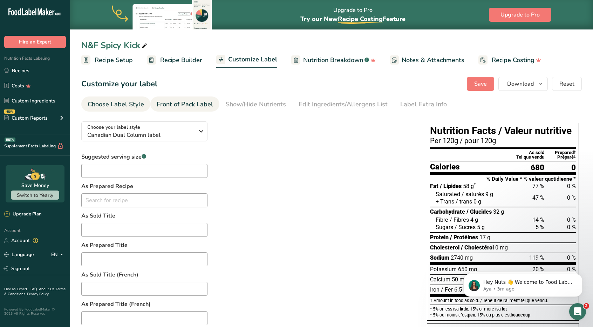
click at [152, 101] on li "Front of Pack Label" at bounding box center [184, 103] width 69 height 15
click at [169, 104] on div "Front of Pack Label" at bounding box center [185, 104] width 56 height 9
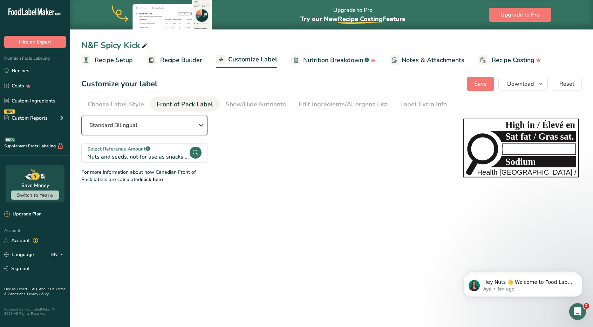
click at [197, 127] on icon "button" at bounding box center [201, 125] width 8 height 13
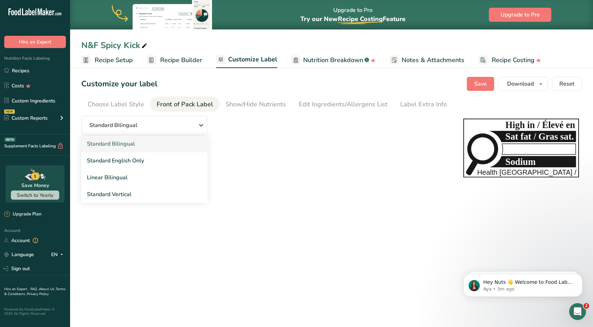
click at [170, 139] on link "Standard Bilingual" at bounding box center [144, 143] width 126 height 17
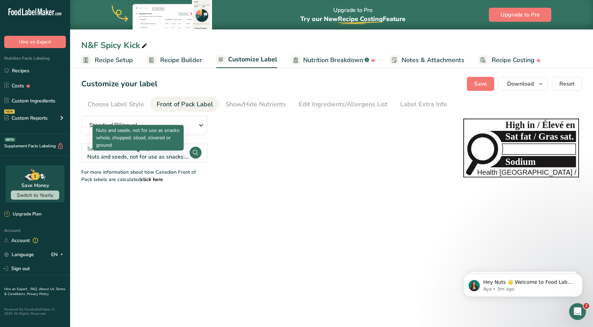
click at [183, 153] on div "Nuts and seeds, not for use as snacks: whole, chopped, sliced, slivered or grou…" at bounding box center [138, 156] width 102 height 8
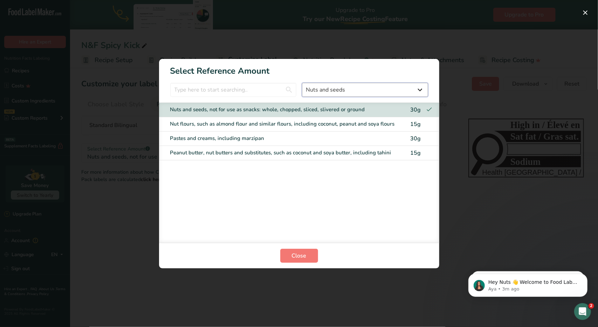
click at [375, 90] on select "All Bakery products and substitutes Beverages Cereals, other grain products and…" at bounding box center [365, 90] width 126 height 14
click at [274, 222] on div "Nuts and seeds, not for use as snacks: whole, chopped, sliced, slivered or grou…" at bounding box center [299, 172] width 280 height 140
click at [299, 253] on span "Close" at bounding box center [299, 255] width 15 height 8
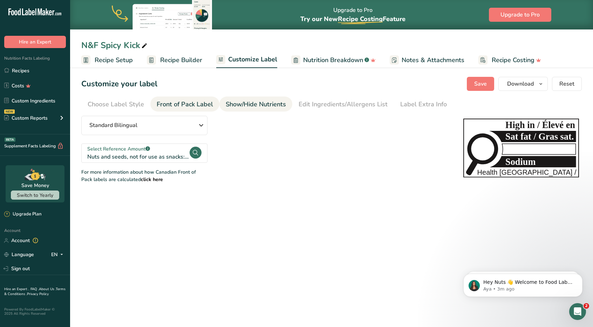
click at [232, 105] on div "Show/Hide Nutrients" at bounding box center [256, 104] width 60 height 9
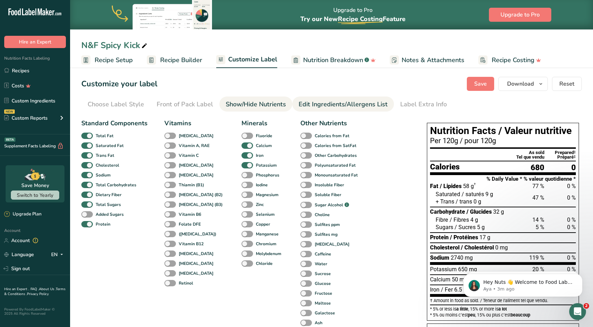
click at [348, 105] on div "Edit Ingredients/Allergens List" at bounding box center [343, 104] width 89 height 9
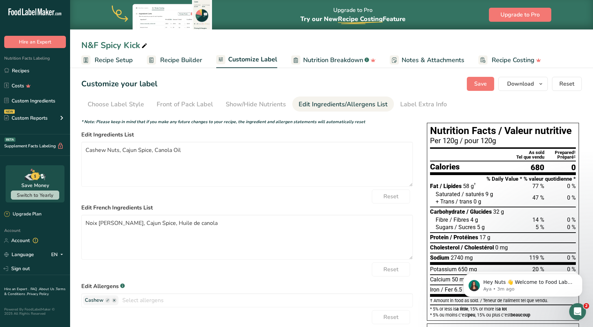
click at [172, 57] on span "Recipe Builder" at bounding box center [181, 59] width 42 height 9
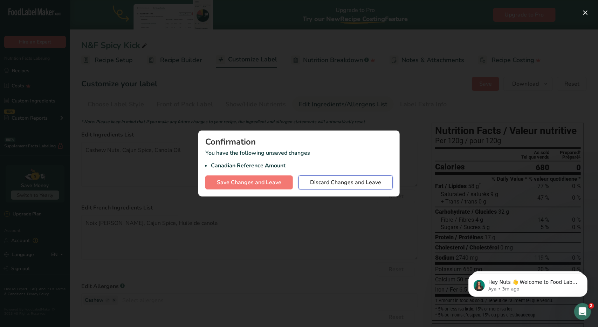
click at [325, 183] on span "Discard Changes and Leave" at bounding box center [345, 182] width 71 height 8
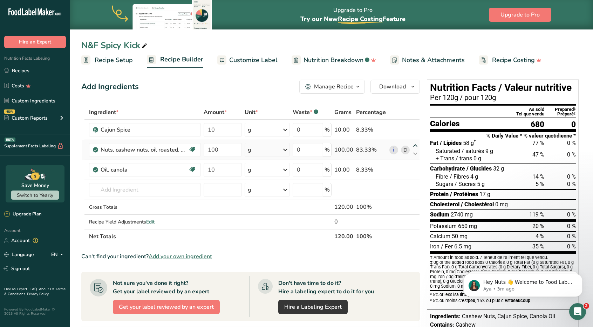
click at [416, 145] on icon at bounding box center [415, 145] width 8 height 5
type input "100"
type input "10"
drag, startPoint x: 216, startPoint y: 170, endPoint x: 207, endPoint y: 169, distance: 9.5
click at [207, 169] on input "10" at bounding box center [223, 170] width 38 height 14
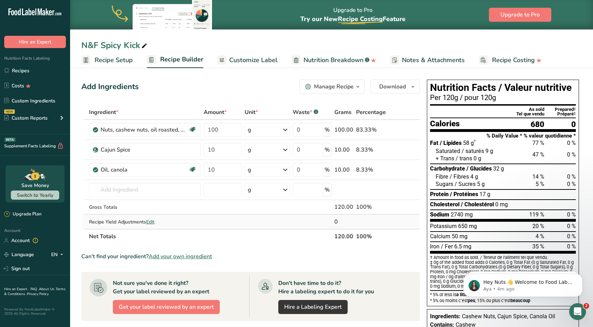
click at [234, 227] on div "Ingredient * Amount * Unit * Waste * .a-a{fill:#347362;}.b-a{fill:#fff;} Grams …" at bounding box center [250, 174] width 338 height 139
click at [151, 220] on span "Edit" at bounding box center [150, 221] width 8 height 7
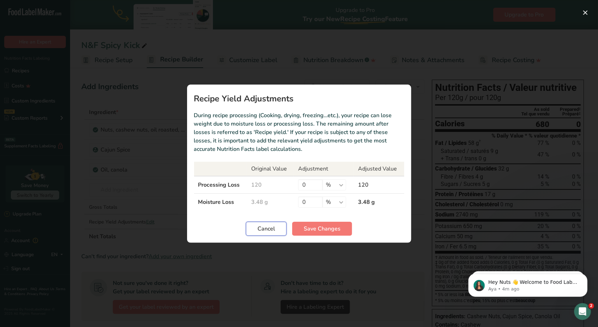
click at [263, 227] on span "Cancel" at bounding box center [267, 228] width 18 height 8
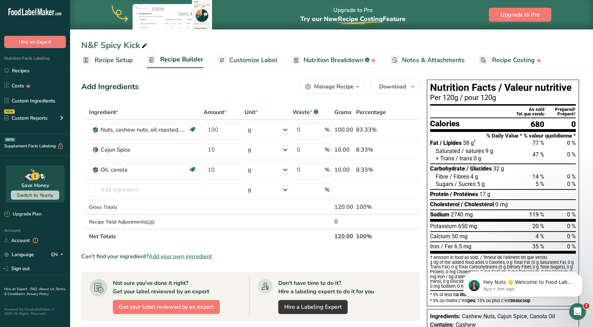
click at [240, 59] on span "Customize Label" at bounding box center [253, 59] width 48 height 9
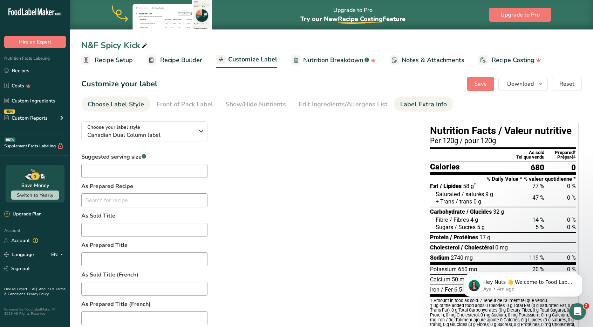
click at [401, 104] on div "Label Extra Info" at bounding box center [423, 104] width 47 height 9
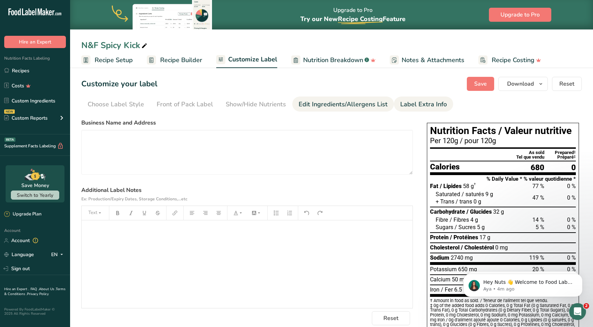
click at [358, 107] on div "Edit Ingredients/Allergens List" at bounding box center [343, 104] width 89 height 9
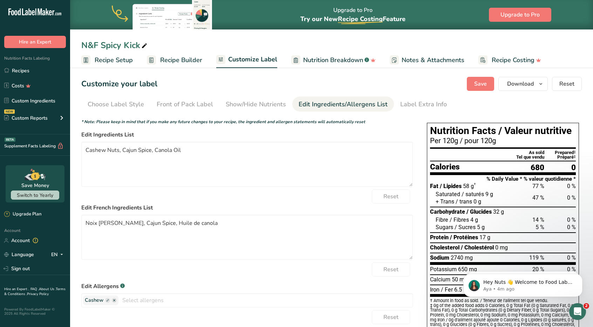
click at [393, 96] on ul "Choose Label Style Front of Pack Label Show/Hide Nutrients Change Language Manu…" at bounding box center [331, 103] width 500 height 15
click at [400, 104] on div "Label Extra Info" at bounding box center [423, 104] width 47 height 9
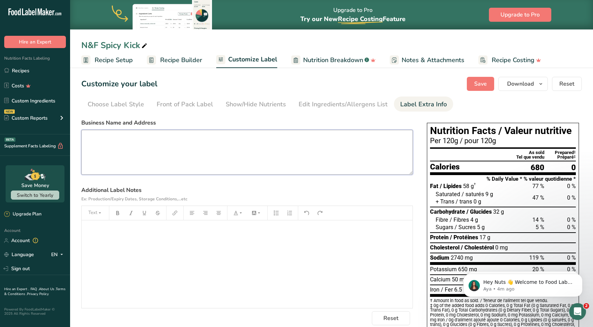
click at [221, 152] on textarea at bounding box center [246, 152] width 331 height 45
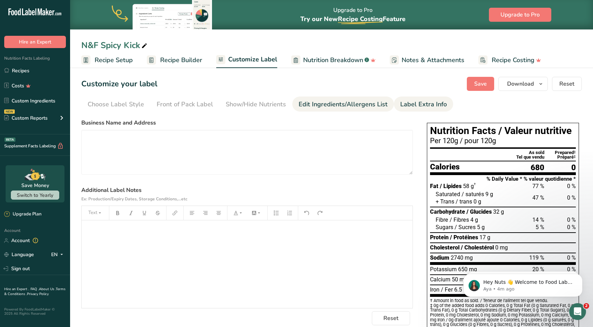
click at [329, 104] on div "Edit Ingredients/Allergens List" at bounding box center [343, 104] width 89 height 9
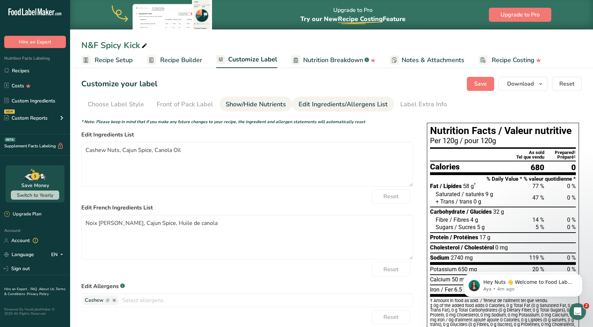
click at [266, 111] on link "Show/Hide Nutrients" at bounding box center [256, 104] width 60 height 16
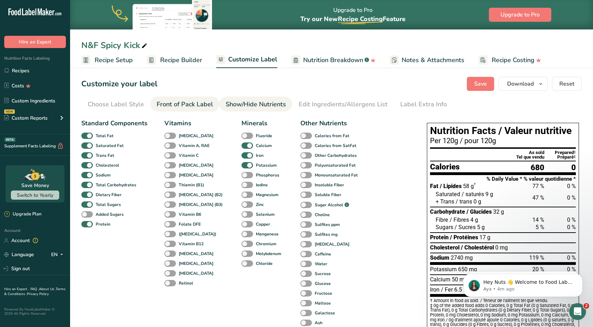
click at [182, 107] on div "Front of Pack Label" at bounding box center [185, 104] width 56 height 9
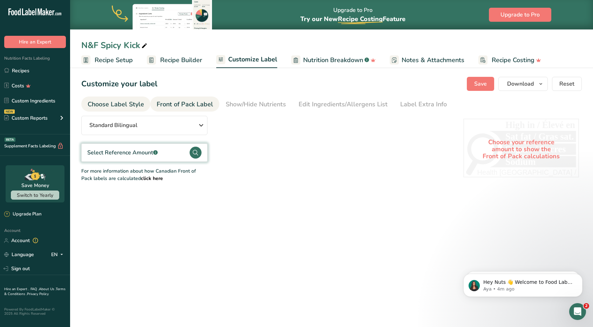
click at [135, 106] on div "Choose Label Style" at bounding box center [116, 104] width 56 height 9
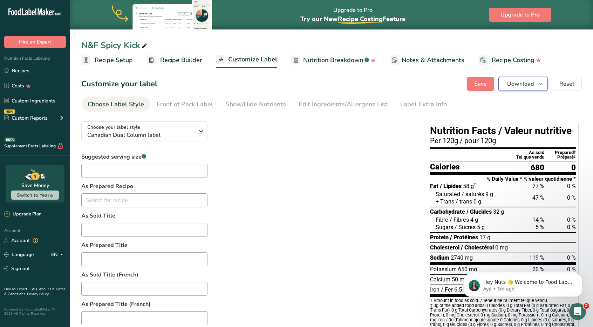
click at [523, 82] on span "Download" at bounding box center [520, 84] width 27 height 8
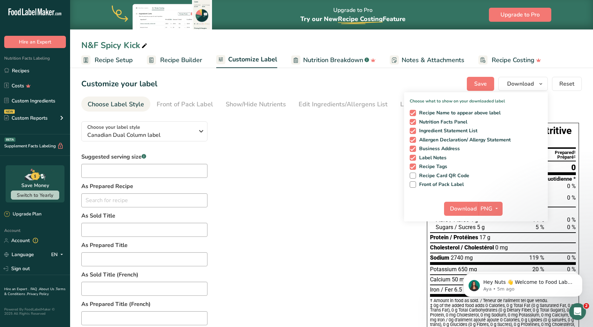
click at [356, 226] on div "Suggested serving size .a-a{fill:#347362;}.b-a{fill:#fff;} As Prepared Recipe N…" at bounding box center [246, 302] width 331 height 300
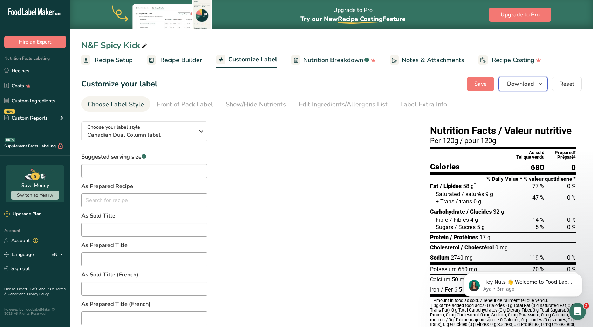
click at [506, 84] on button "Download" at bounding box center [522, 84] width 49 height 14
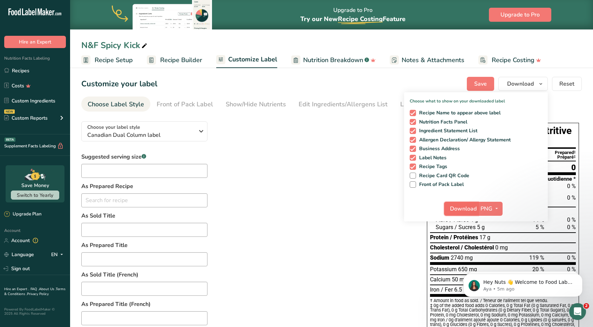
click at [468, 206] on span "Download" at bounding box center [463, 208] width 27 height 8
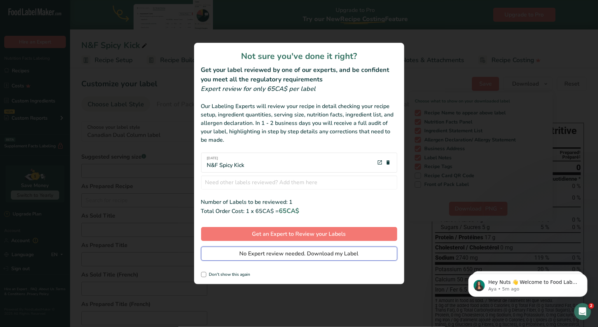
click at [353, 258] on button "No Expert review needed. Download my Label" at bounding box center [299, 253] width 196 height 14
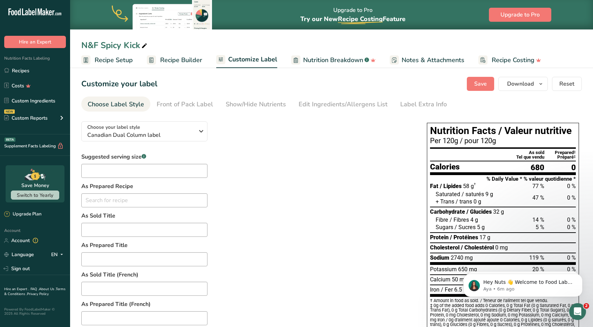
click at [137, 69] on section "Customize your label Save Download Choose what to show on your downloaded label…" at bounding box center [331, 265] width 523 height 398
click at [129, 63] on span "Recipe Setup" at bounding box center [114, 59] width 38 height 9
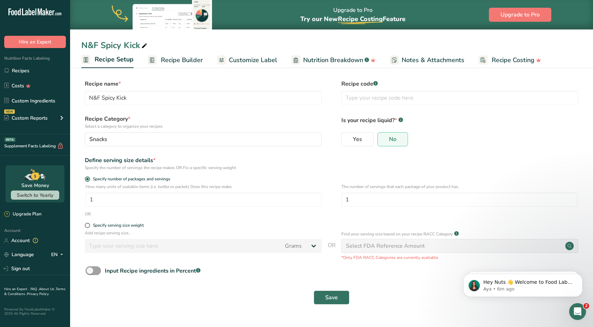
click at [163, 53] on link "Recipe Builder" at bounding box center [175, 60] width 55 height 16
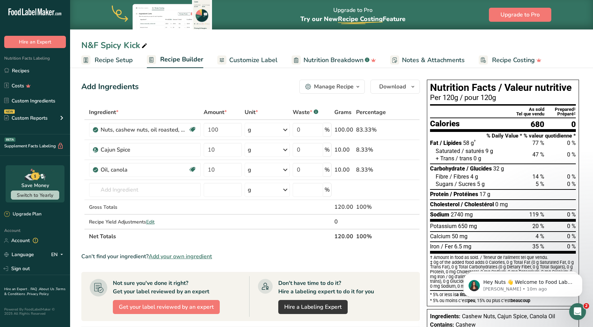
click at [247, 59] on span "Customize Label" at bounding box center [253, 59] width 48 height 9
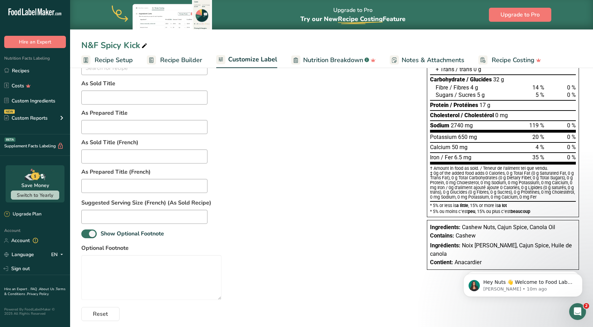
scroll to position [137, 0]
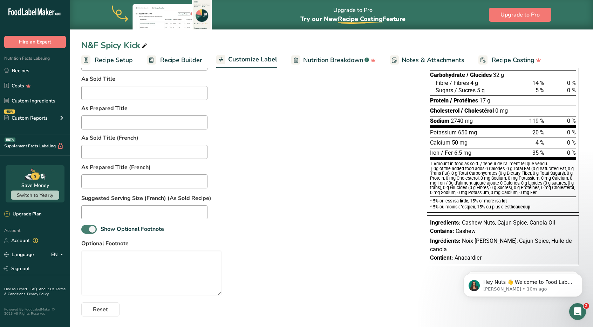
click at [85, 230] on span at bounding box center [88, 229] width 15 height 9
click at [85, 230] on input "Show Optional Footnote" at bounding box center [83, 229] width 5 height 5
checkbox input "false"
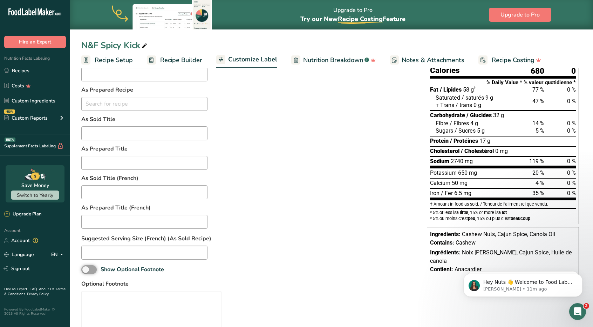
scroll to position [0, 0]
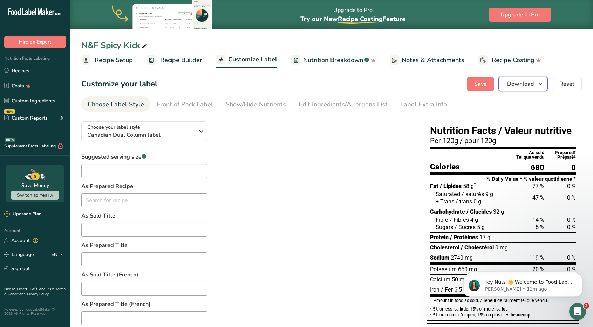
click at [542, 84] on icon "button" at bounding box center [541, 84] width 6 height 9
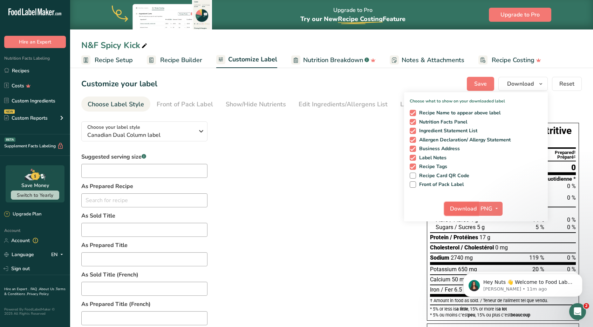
click at [476, 205] on span "Download" at bounding box center [463, 208] width 27 height 8
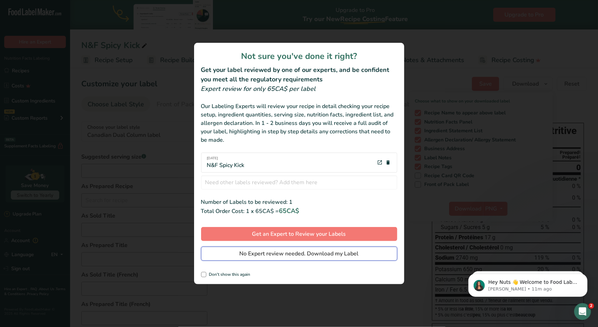
click at [336, 255] on span "No Expert review needed. Download my Label" at bounding box center [299, 253] width 119 height 8
